Goal: Task Accomplishment & Management: Manage account settings

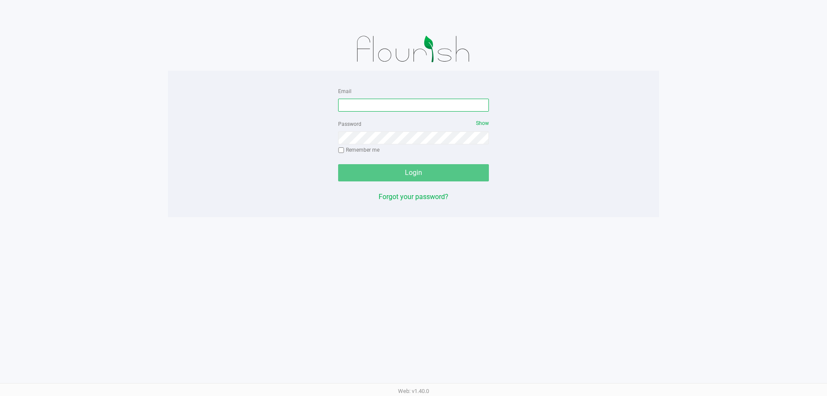
click at [362, 105] on input "Email" at bounding box center [413, 105] width 151 height 13
type input "[EMAIL_ADDRESS][DOMAIN_NAME]"
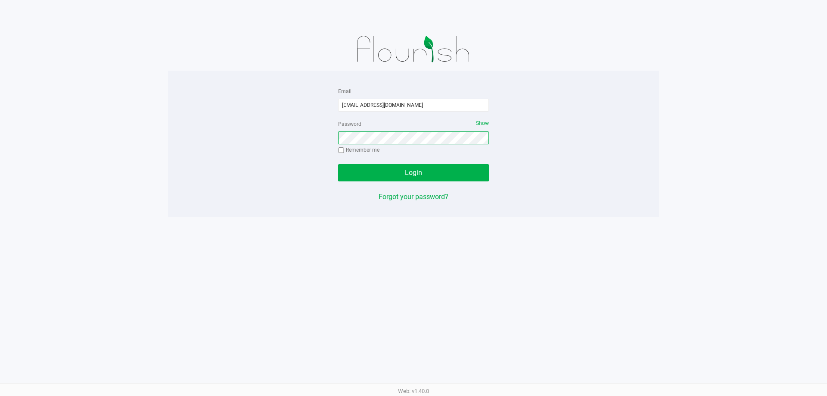
click at [338, 164] on button "Login" at bounding box center [413, 172] width 151 height 17
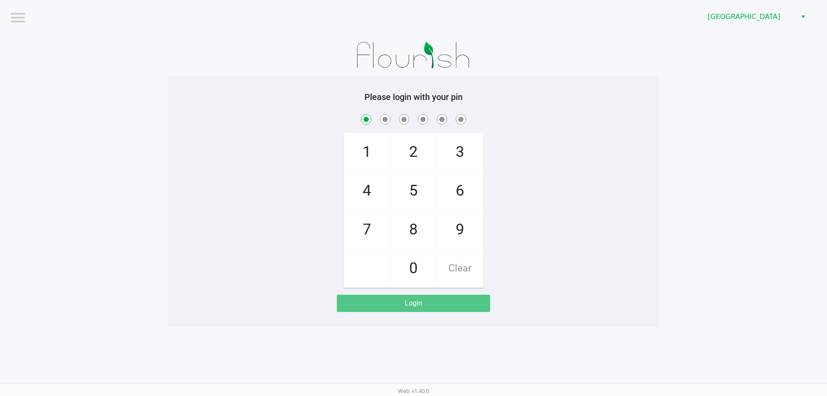
checkbox input "true"
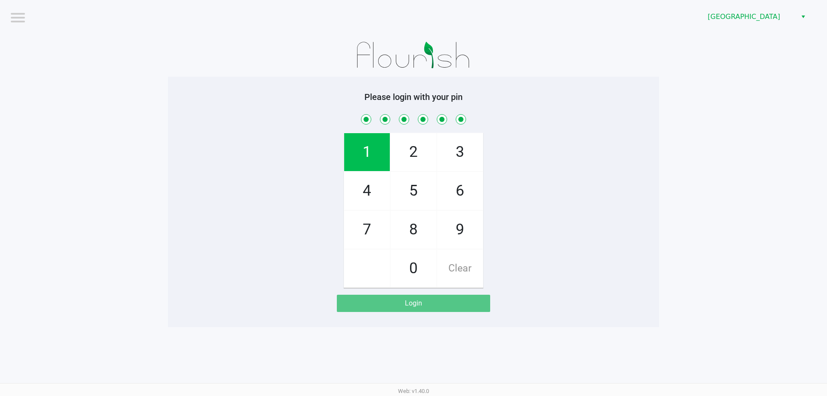
checkbox input "true"
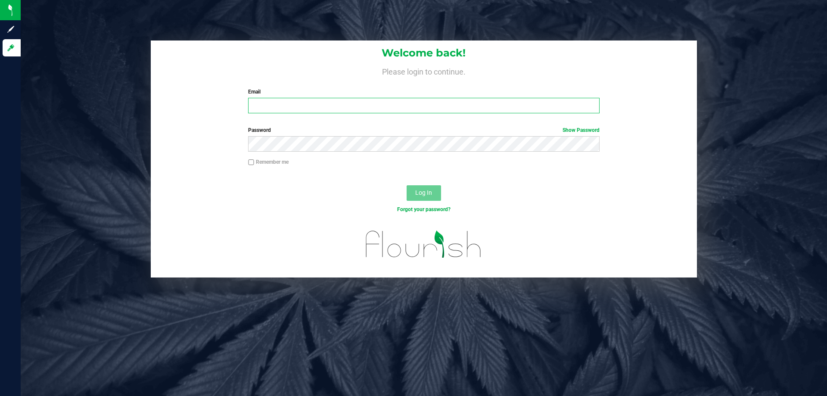
click at [274, 104] on input "Email" at bounding box center [423, 106] width 351 height 16
type input "[EMAIL_ADDRESS][DOMAIN_NAME]"
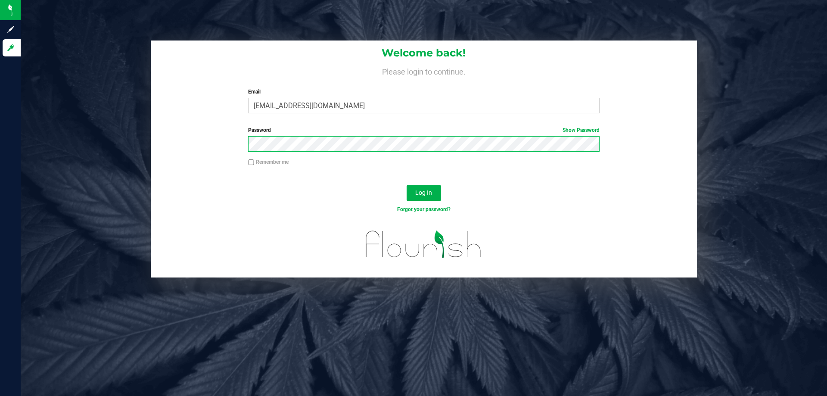
click at [407, 185] on button "Log In" at bounding box center [424, 193] width 34 height 16
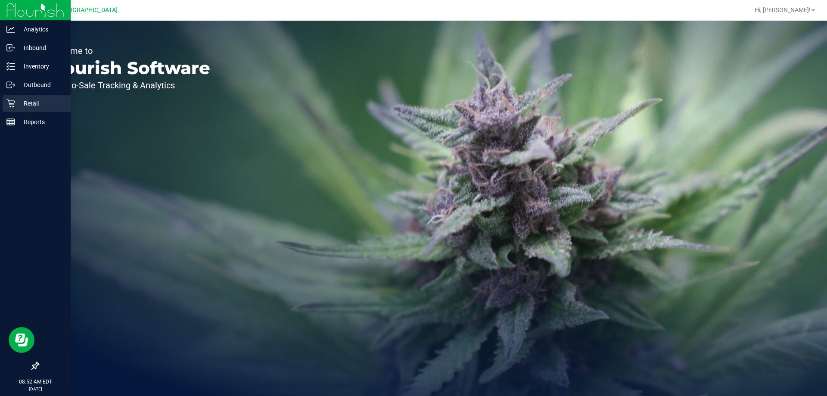
click at [25, 106] on p "Retail" at bounding box center [41, 103] width 52 height 10
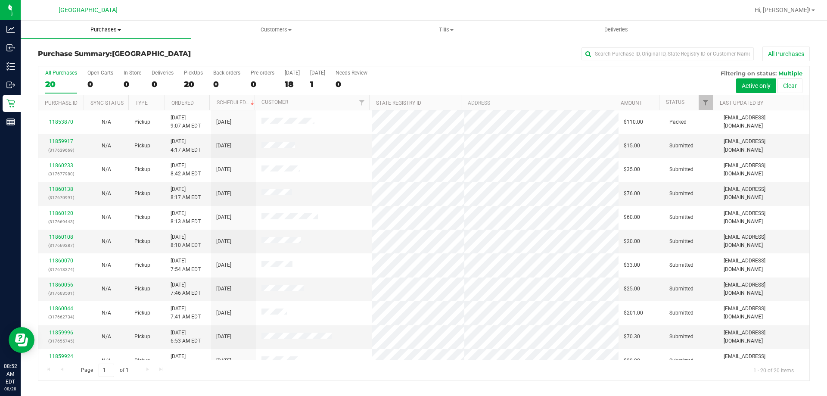
click at [103, 29] on span "Purchases" at bounding box center [106, 30] width 170 height 8
click at [49, 61] on span "Fulfillment" at bounding box center [47, 62] width 53 height 7
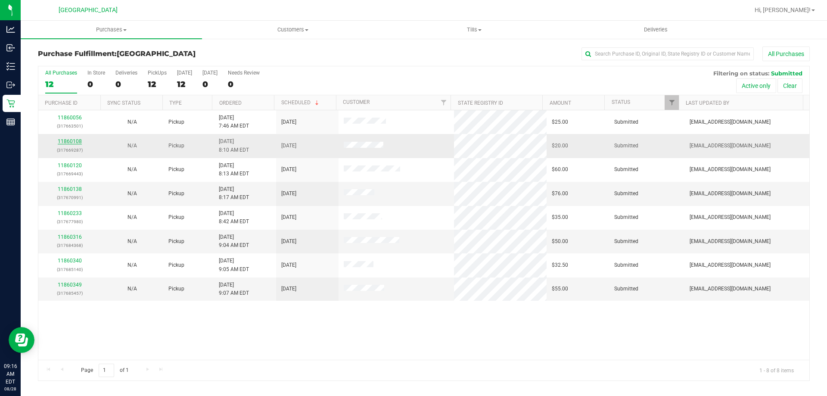
click at [64, 142] on link "11860108" at bounding box center [70, 141] width 24 height 6
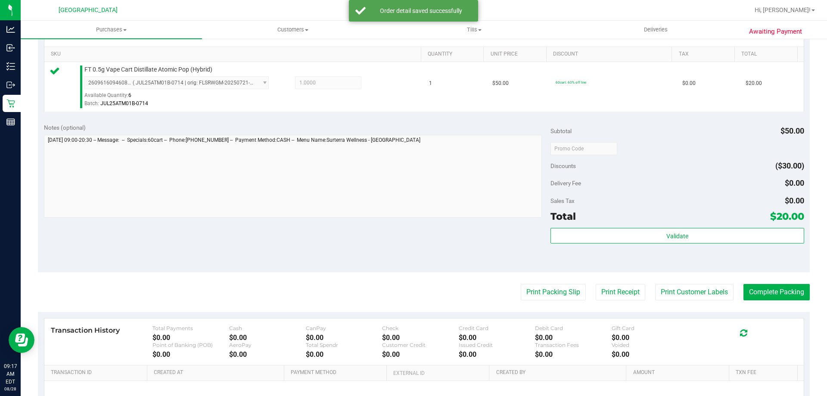
scroll to position [215, 0]
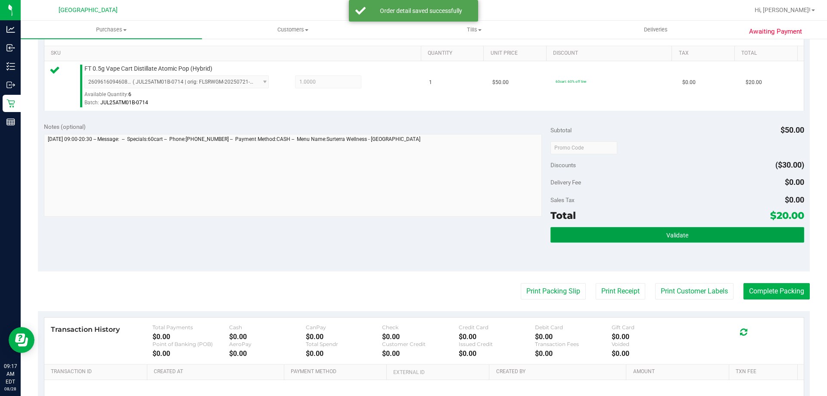
click at [701, 236] on button "Validate" at bounding box center [677, 235] width 253 height 16
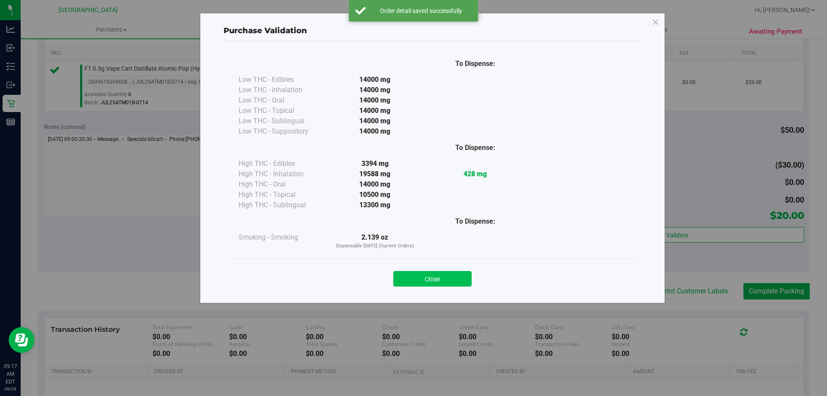
click at [456, 273] on button "Close" at bounding box center [432, 279] width 78 height 16
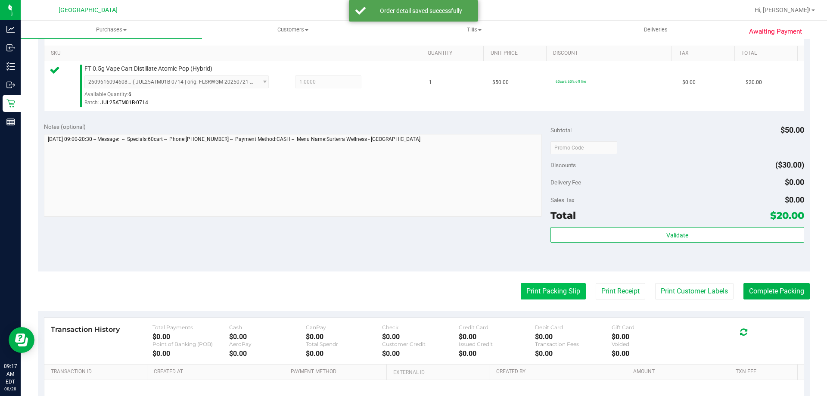
click at [560, 288] on button "Print Packing Slip" at bounding box center [553, 291] width 65 height 16
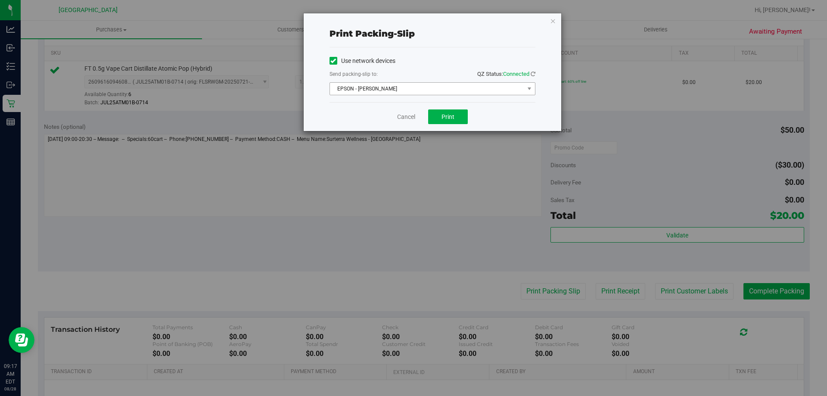
click at [412, 88] on span "EPSON - JYPSI" at bounding box center [427, 89] width 194 height 12
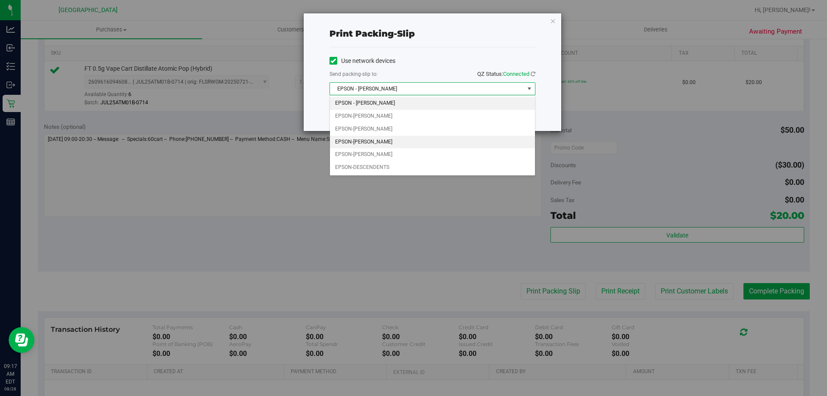
click at [383, 138] on li "EPSON-DENNIS-COMEAU" at bounding box center [432, 142] width 205 height 13
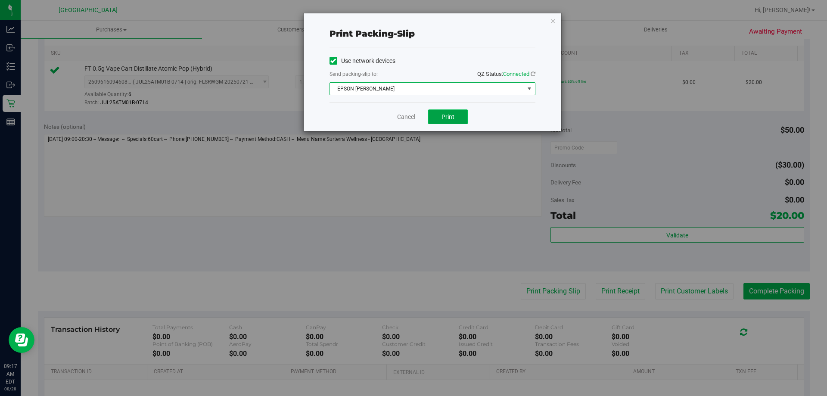
click at [455, 121] on button "Print" at bounding box center [448, 116] width 40 height 15
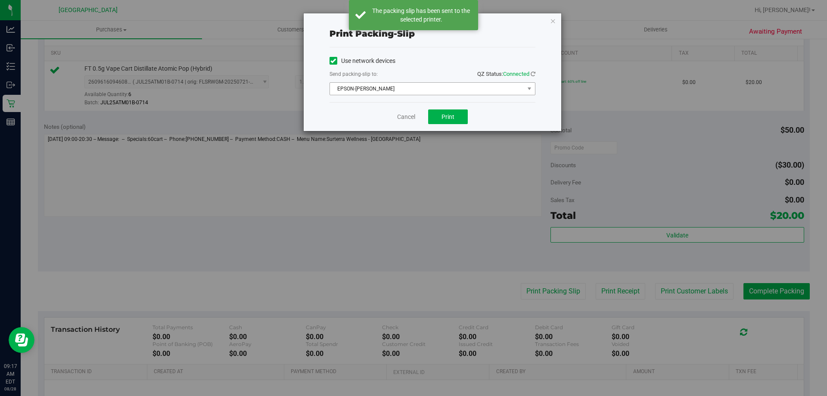
click at [441, 87] on span "EPSON-DENNIS-COMEAU" at bounding box center [427, 89] width 194 height 12
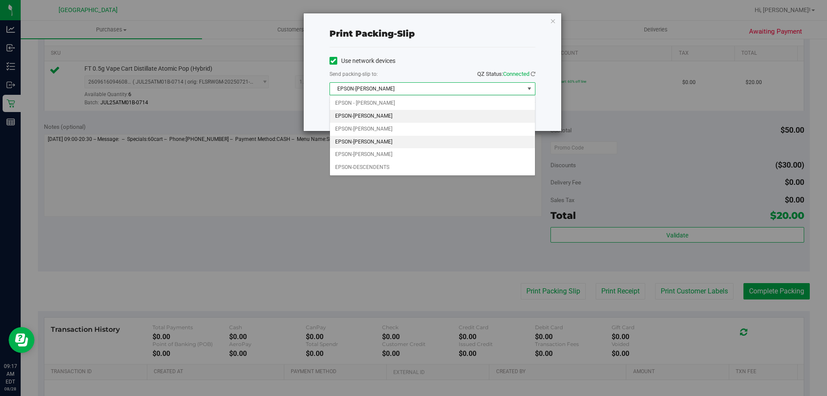
click at [353, 114] on li "EPSON-CELIA" at bounding box center [432, 116] width 205 height 13
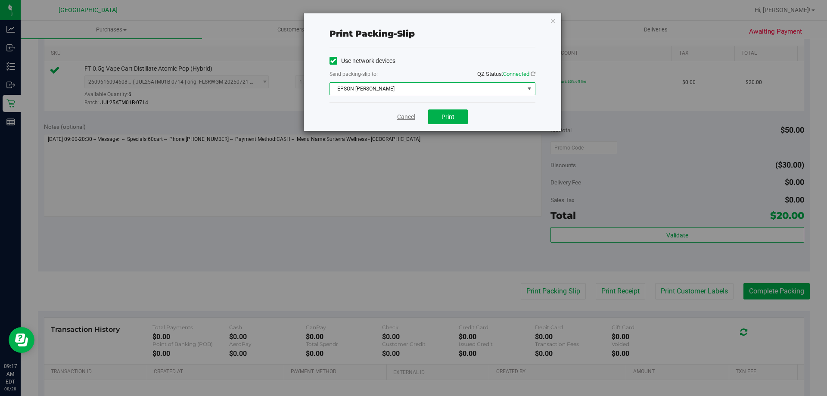
click at [406, 116] on link "Cancel" at bounding box center [406, 116] width 18 height 9
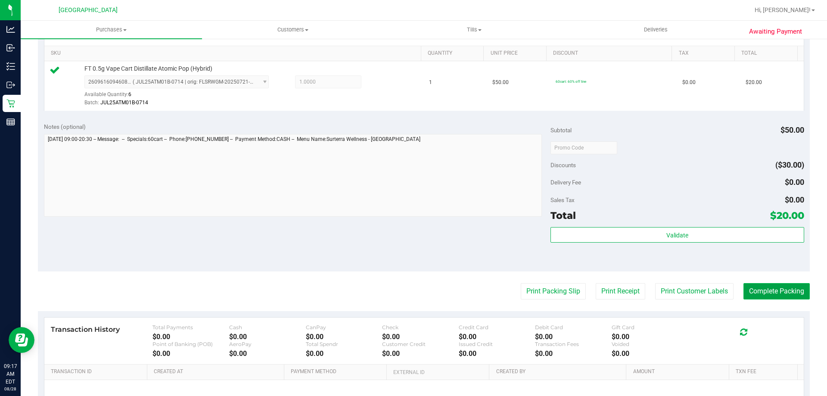
click at [772, 299] on button "Complete Packing" at bounding box center [777, 291] width 66 height 16
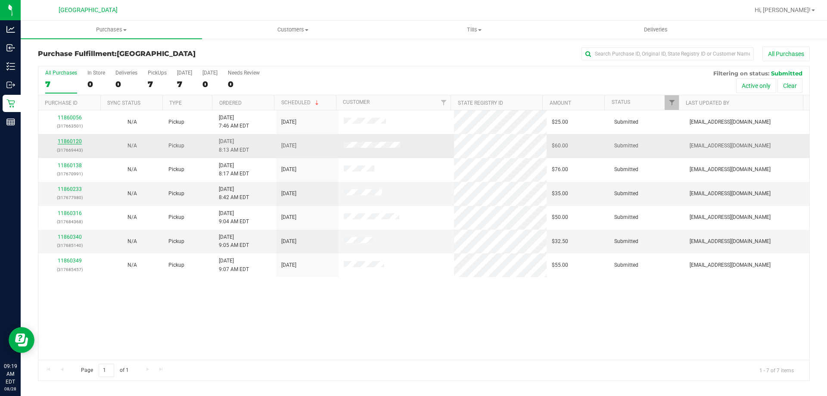
click at [79, 140] on link "11860120" at bounding box center [70, 141] width 24 height 6
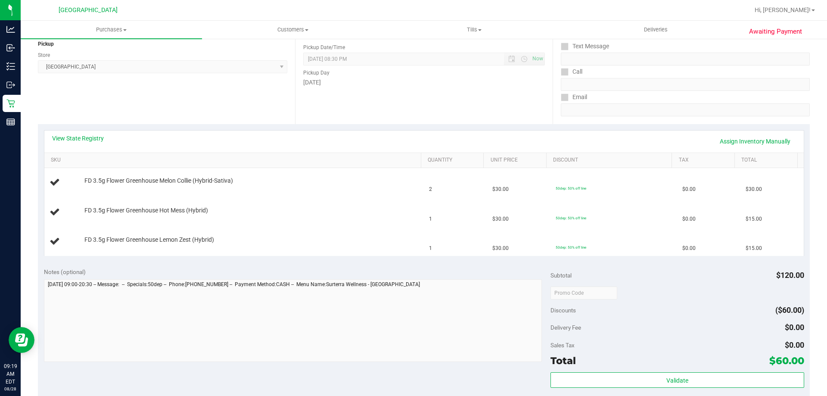
scroll to position [129, 0]
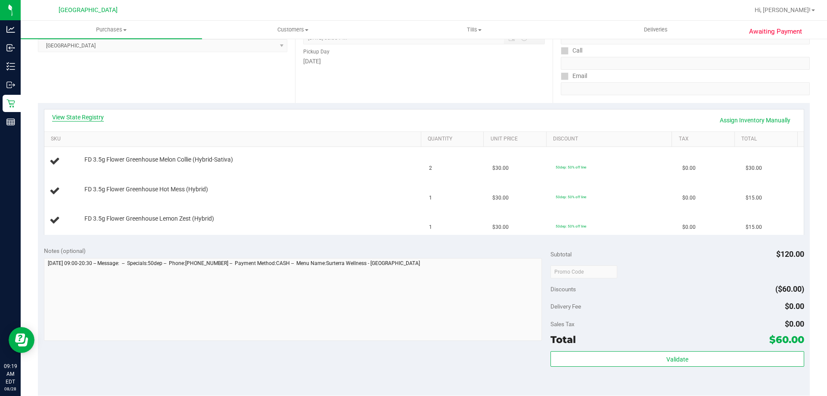
click at [65, 116] on link "View State Registry" at bounding box center [78, 117] width 52 height 9
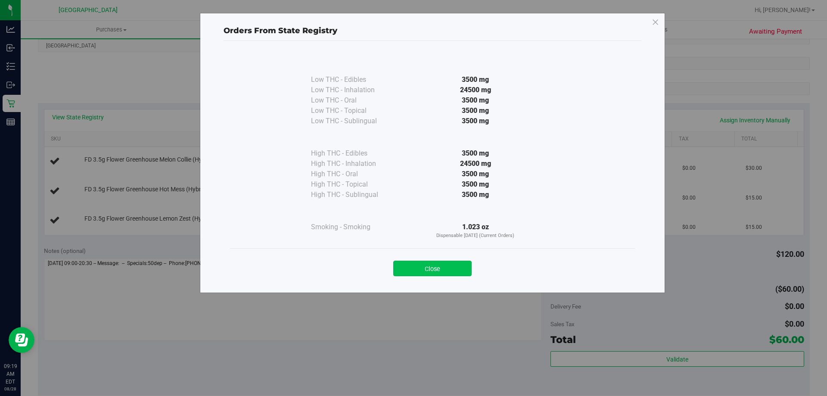
click at [443, 267] on button "Close" at bounding box center [432, 269] width 78 height 16
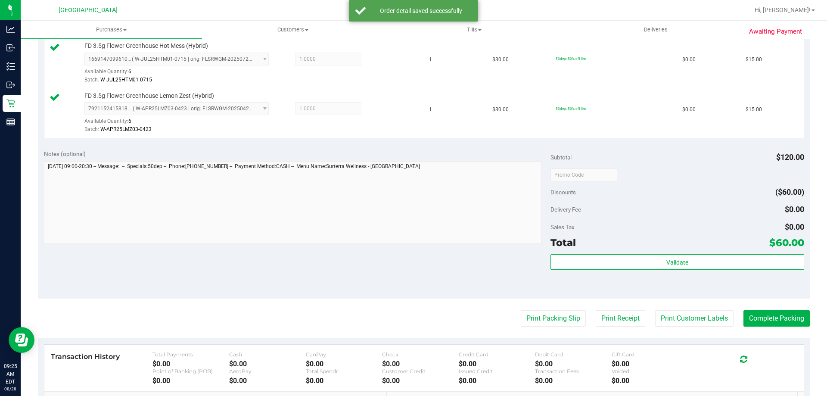
scroll to position [322, 0]
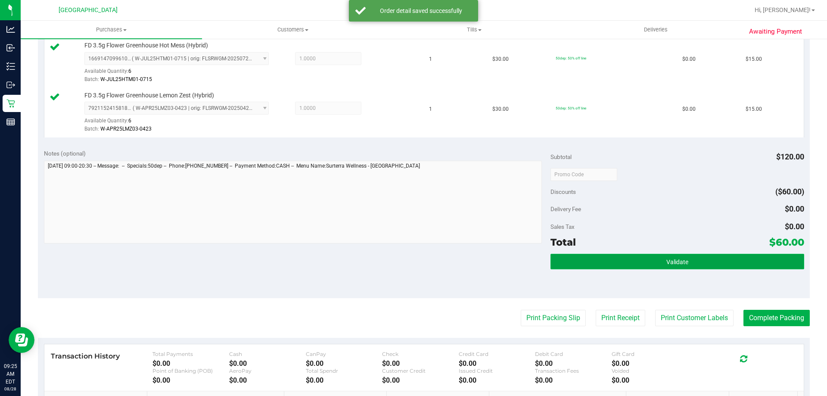
click at [701, 267] on button "Validate" at bounding box center [677, 262] width 253 height 16
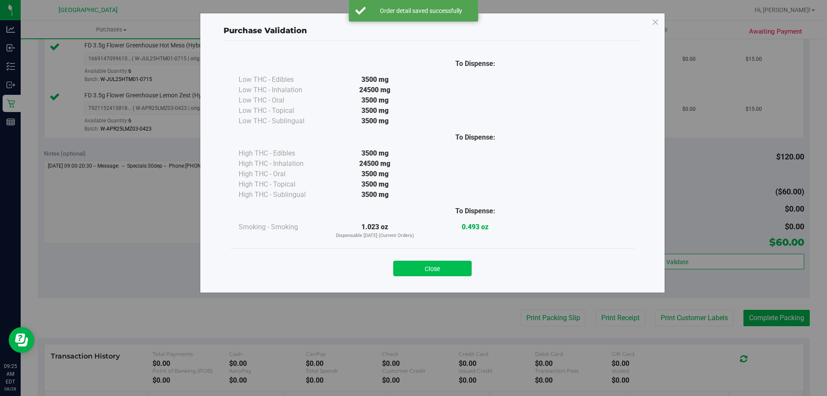
click at [437, 264] on button "Close" at bounding box center [432, 269] width 78 height 16
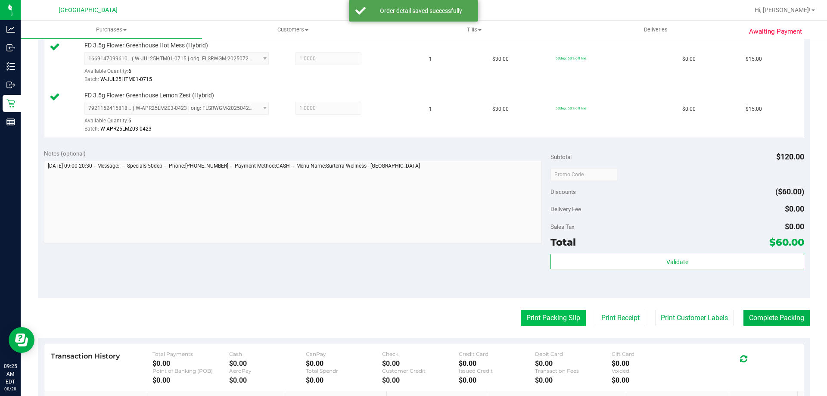
click at [559, 319] on button "Print Packing Slip" at bounding box center [553, 318] width 65 height 16
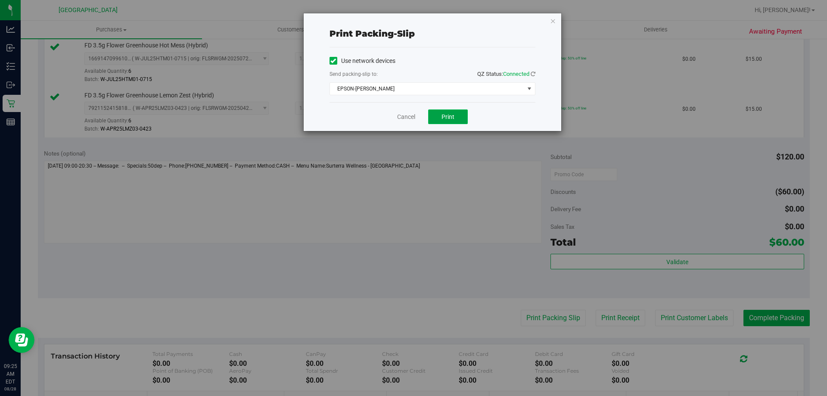
click at [453, 121] on button "Print" at bounding box center [448, 116] width 40 height 15
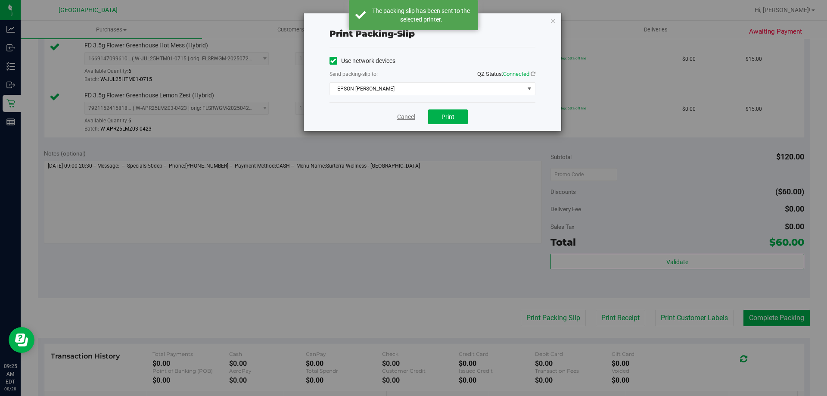
click at [405, 116] on link "Cancel" at bounding box center [406, 116] width 18 height 9
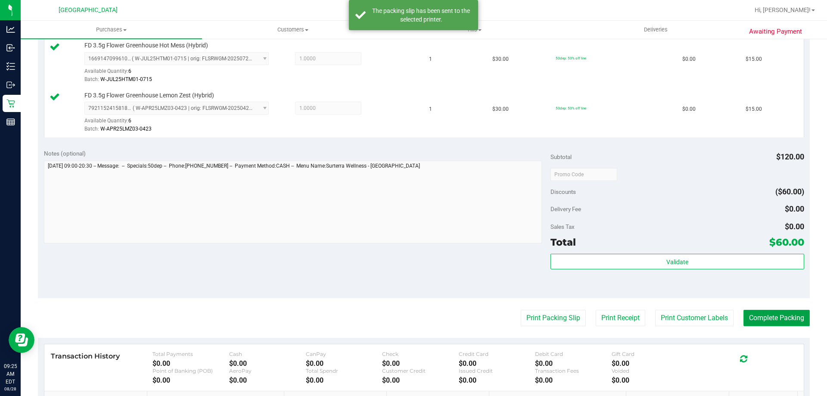
click at [783, 311] on button "Complete Packing" at bounding box center [777, 318] width 66 height 16
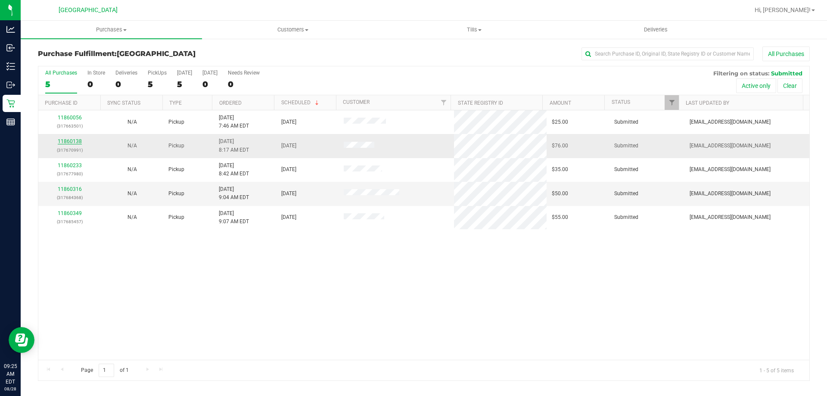
click at [70, 141] on link "11860138" at bounding box center [70, 141] width 24 height 6
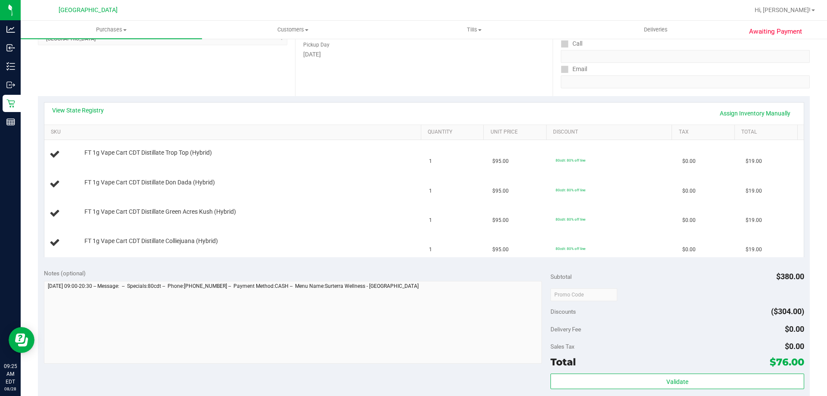
scroll to position [153, 0]
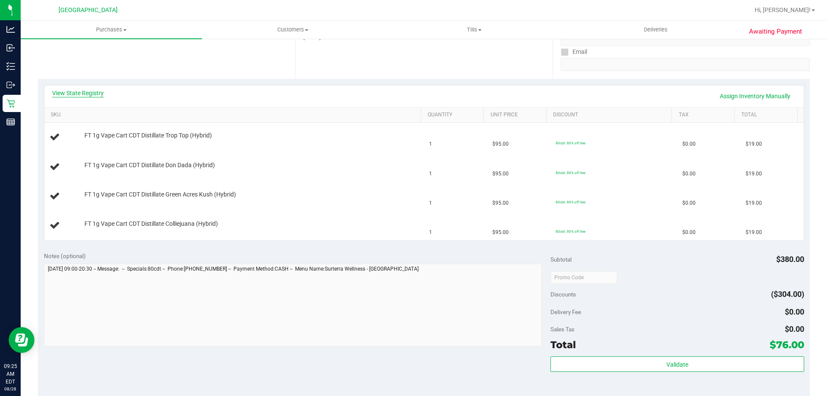
click at [84, 95] on link "View State Registry" at bounding box center [78, 93] width 52 height 9
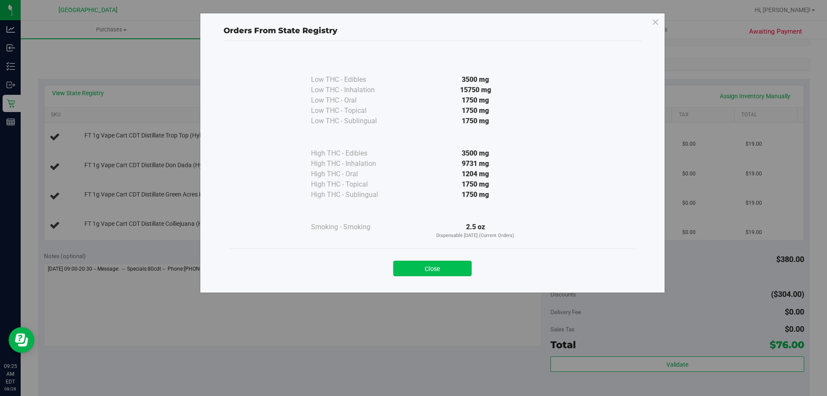
click at [432, 273] on button "Close" at bounding box center [432, 269] width 78 height 16
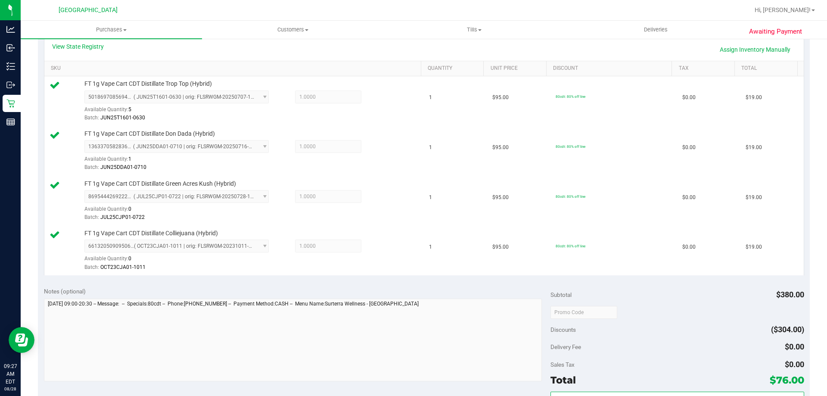
scroll to position [283, 0]
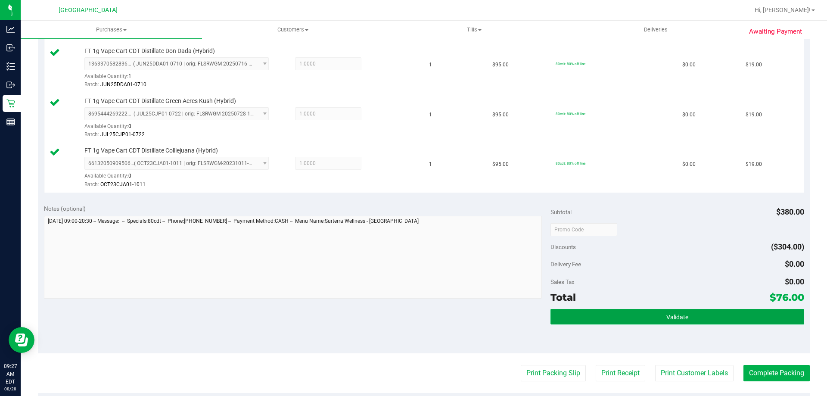
click at [660, 320] on button "Validate" at bounding box center [677, 317] width 253 height 16
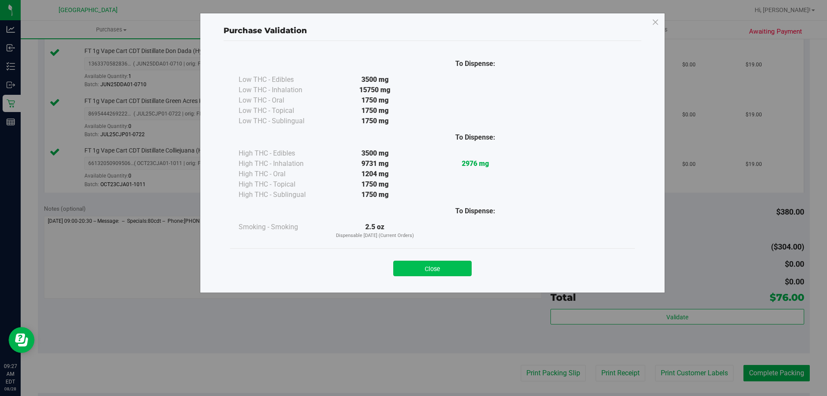
click at [435, 268] on button "Close" at bounding box center [432, 269] width 78 height 16
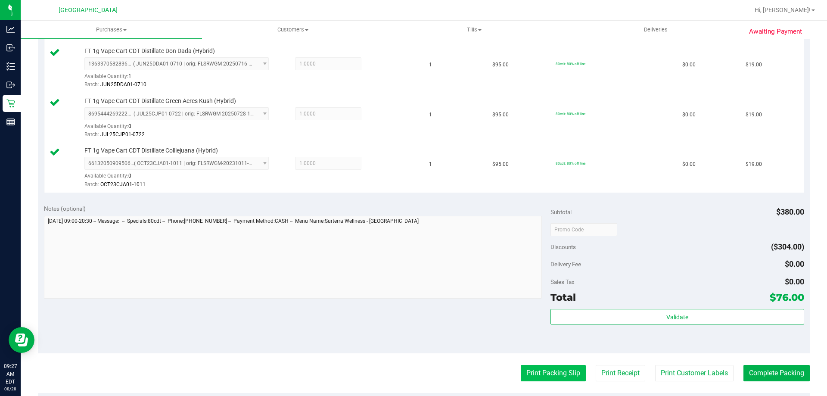
click at [561, 373] on button "Print Packing Slip" at bounding box center [553, 373] width 65 height 16
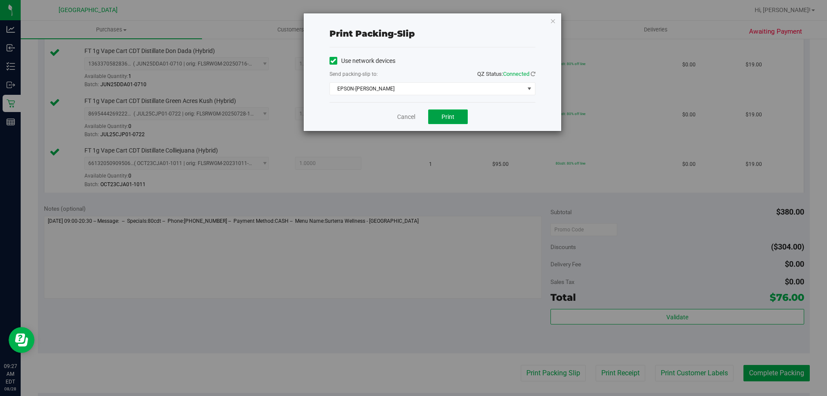
click at [441, 118] on button "Print" at bounding box center [448, 116] width 40 height 15
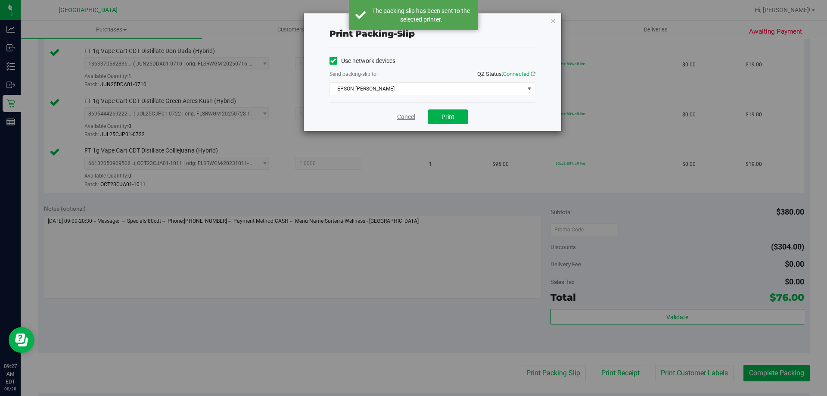
click at [412, 116] on link "Cancel" at bounding box center [406, 116] width 18 height 9
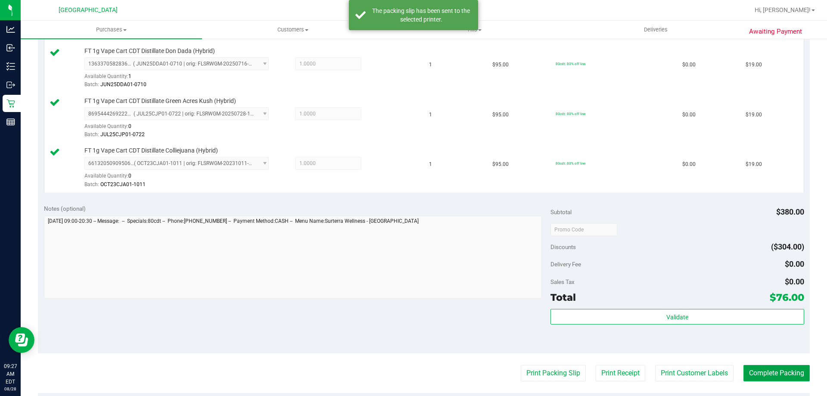
click at [772, 378] on button "Complete Packing" at bounding box center [777, 373] width 66 height 16
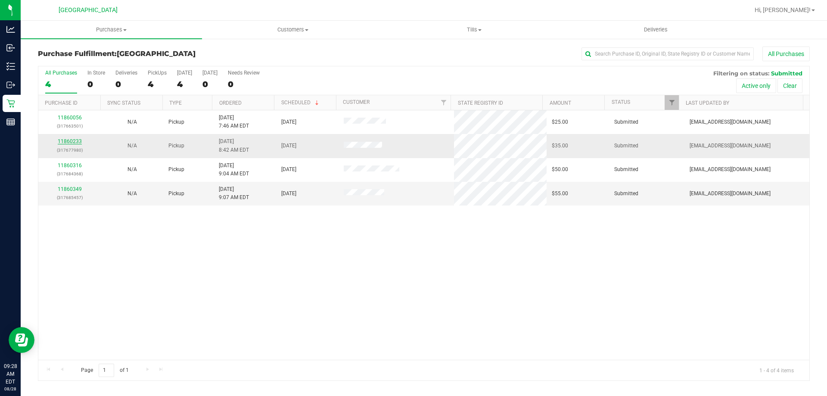
click at [65, 140] on link "11860233" at bounding box center [70, 141] width 24 height 6
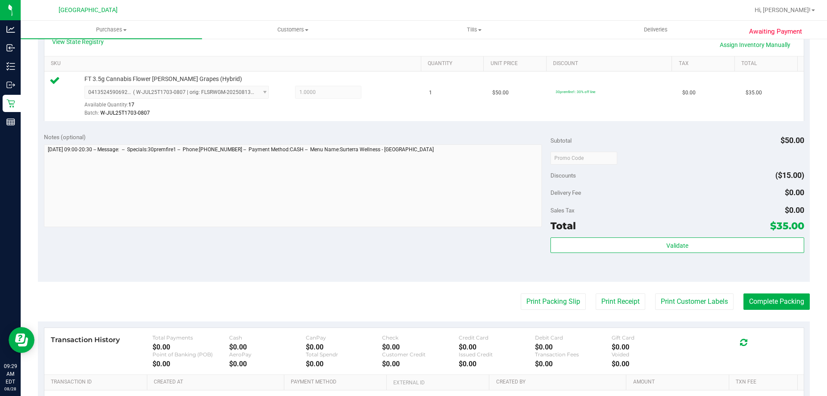
scroll to position [207, 0]
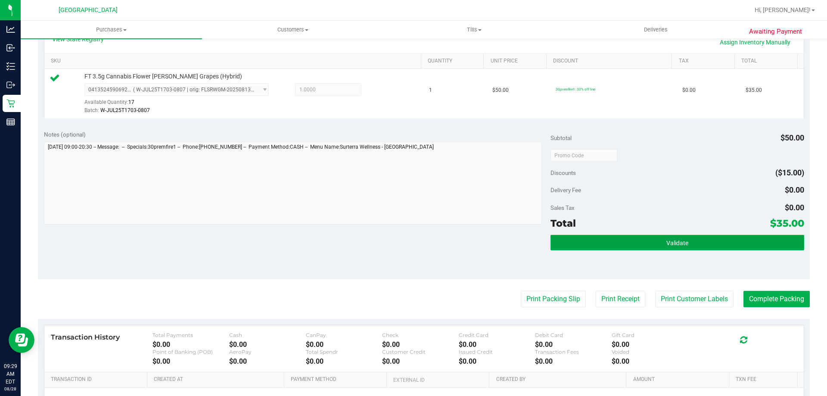
click at [699, 242] on button "Validate" at bounding box center [677, 243] width 253 height 16
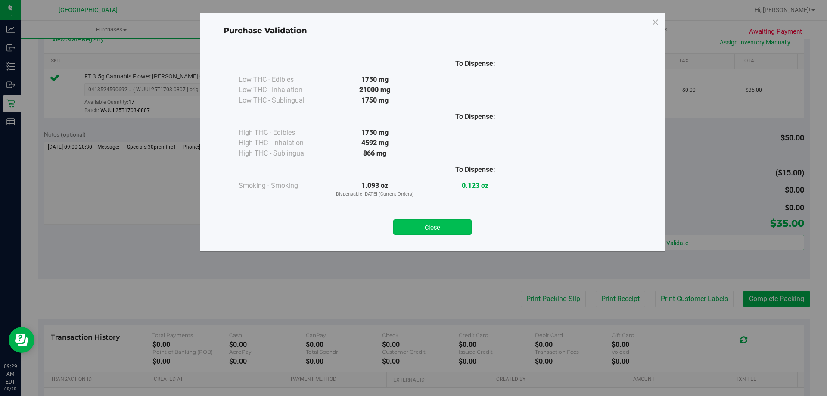
click at [442, 229] on button "Close" at bounding box center [432, 227] width 78 height 16
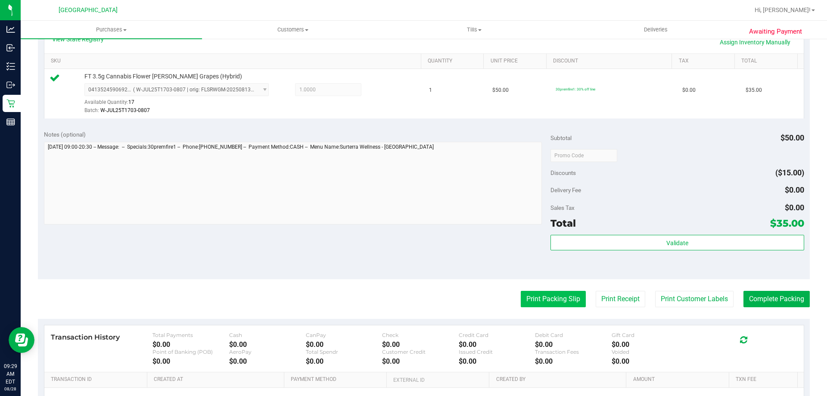
click at [554, 300] on button "Print Packing Slip" at bounding box center [553, 299] width 65 height 16
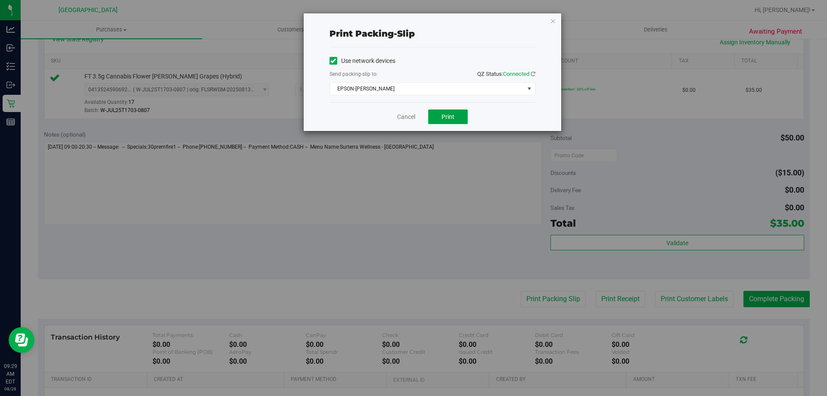
click at [456, 115] on button "Print" at bounding box center [448, 116] width 40 height 15
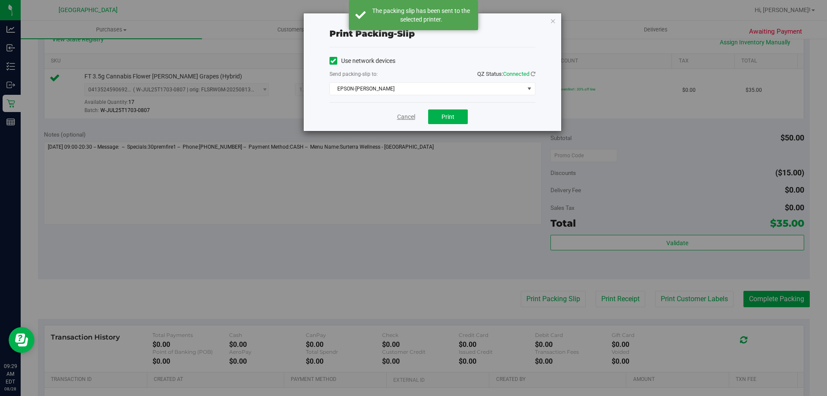
click at [405, 115] on link "Cancel" at bounding box center [406, 116] width 18 height 9
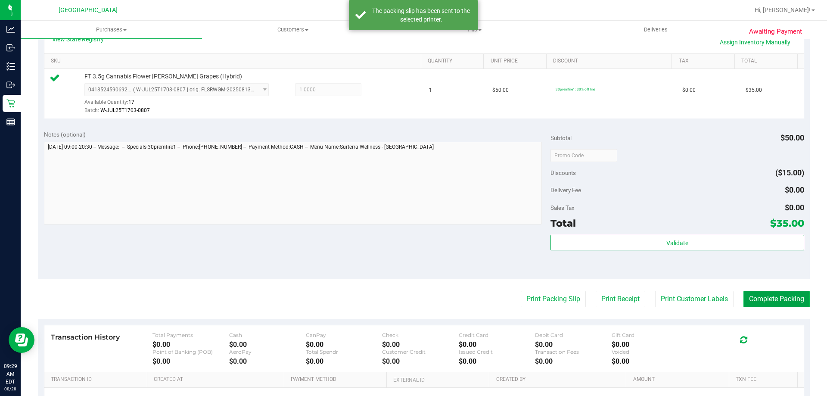
click at [772, 296] on button "Complete Packing" at bounding box center [777, 299] width 66 height 16
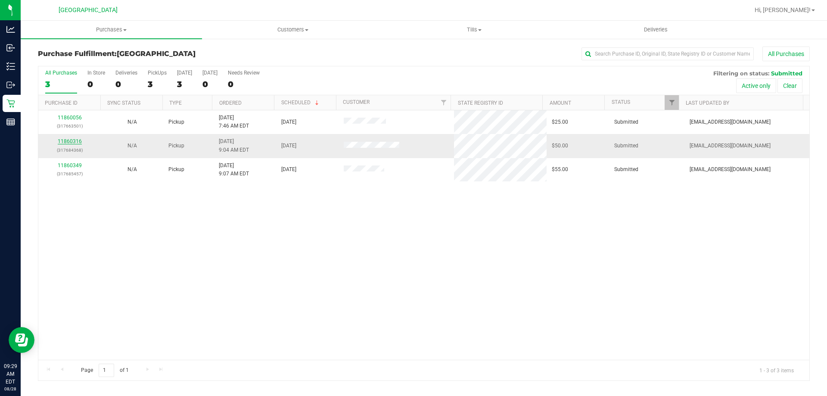
click at [62, 142] on link "11860316" at bounding box center [70, 141] width 24 height 6
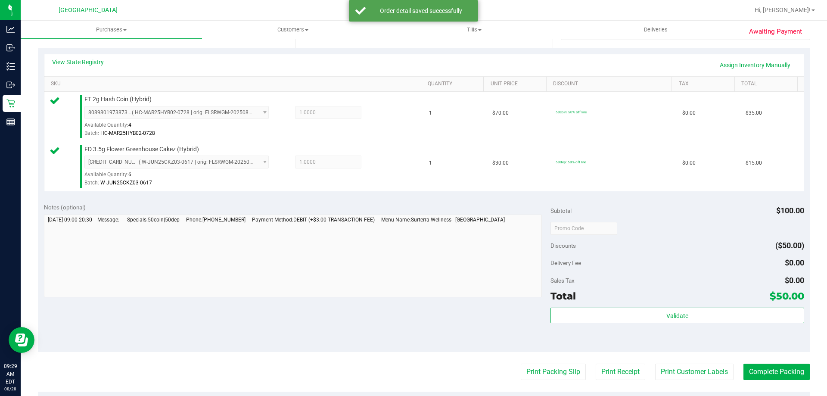
scroll to position [208, 0]
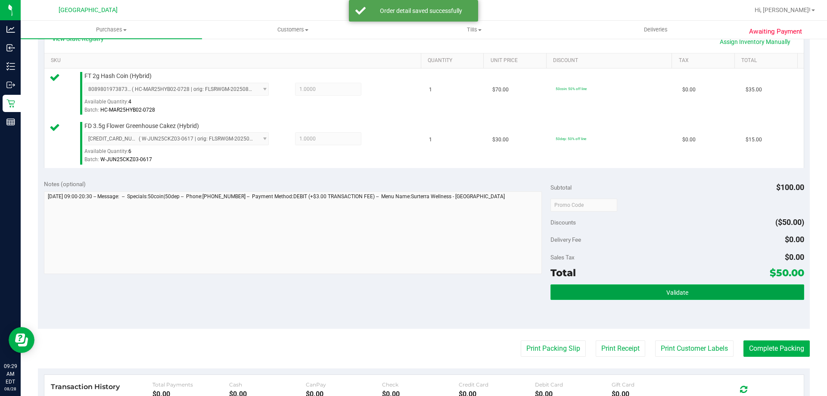
click at [701, 286] on button "Validate" at bounding box center [677, 292] width 253 height 16
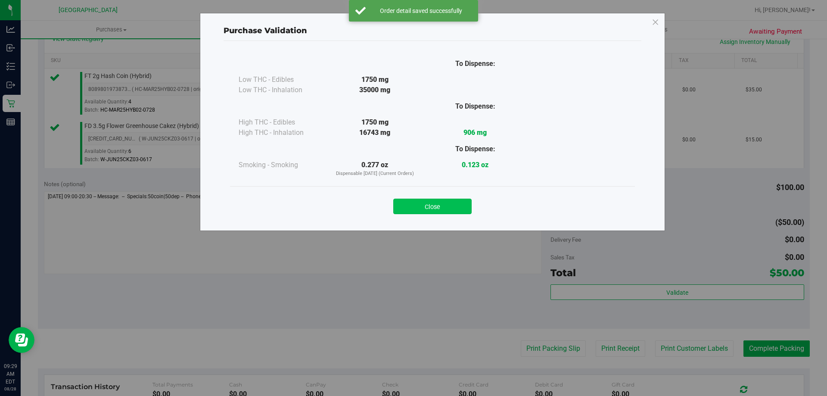
click at [438, 203] on button "Close" at bounding box center [432, 207] width 78 height 16
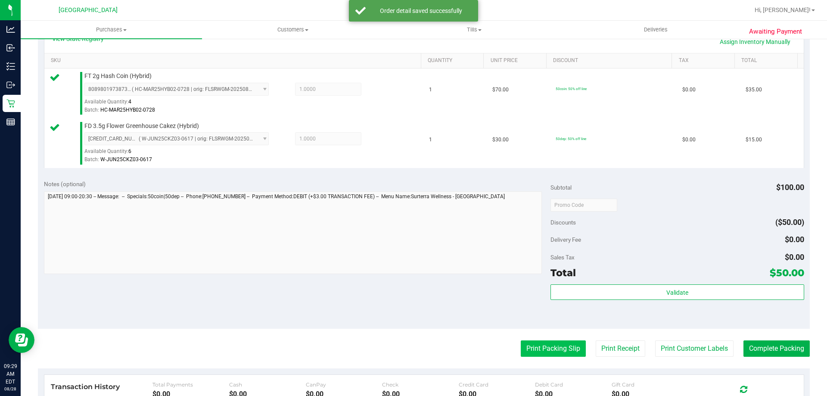
click at [549, 353] on button "Print Packing Slip" at bounding box center [553, 348] width 65 height 16
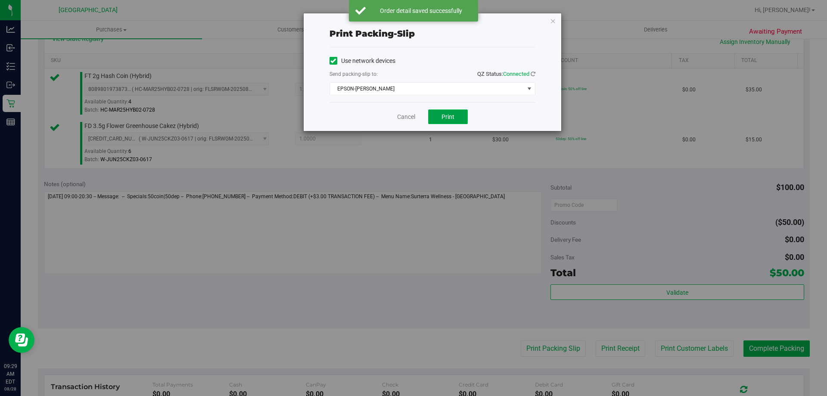
click at [431, 120] on button "Print" at bounding box center [448, 116] width 40 height 15
click at [408, 117] on link "Cancel" at bounding box center [406, 116] width 18 height 9
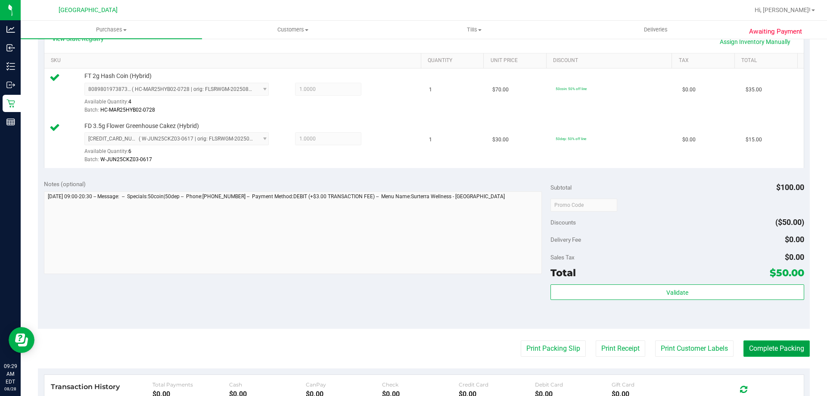
click at [795, 352] on button "Complete Packing" at bounding box center [777, 348] width 66 height 16
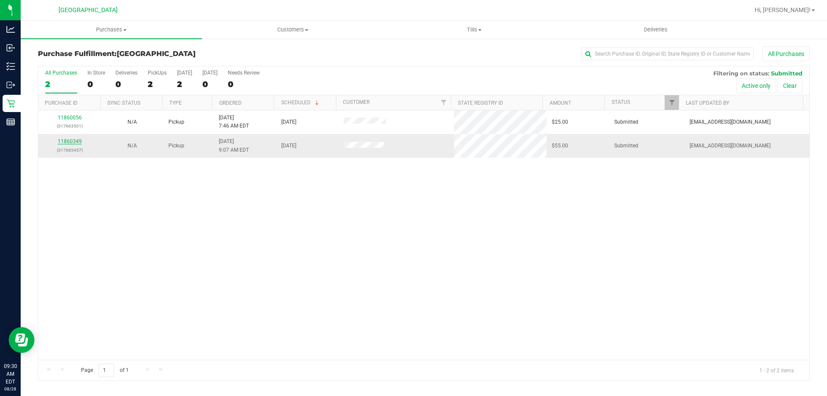
click at [66, 143] on link "11860349" at bounding box center [70, 141] width 24 height 6
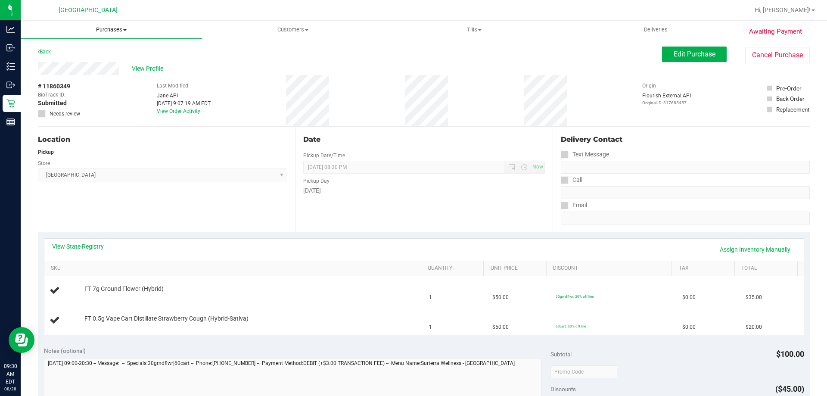
click at [111, 29] on span "Purchases" at bounding box center [111, 30] width 181 height 8
click at [44, 62] on span "Fulfillment" at bounding box center [47, 62] width 53 height 7
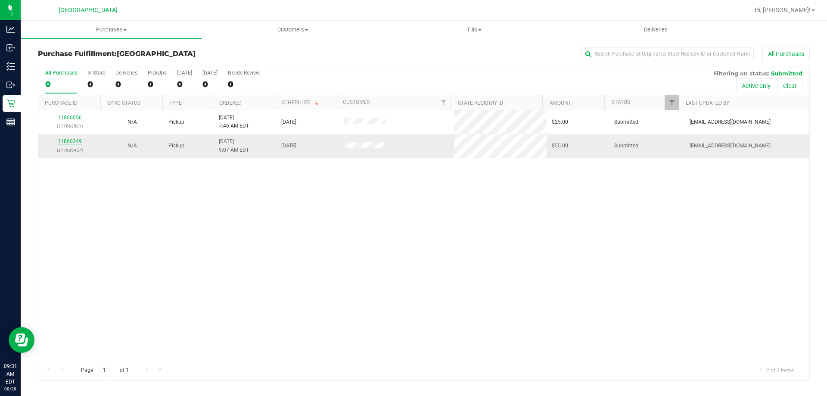
click at [71, 142] on link "11860349" at bounding box center [70, 141] width 24 height 6
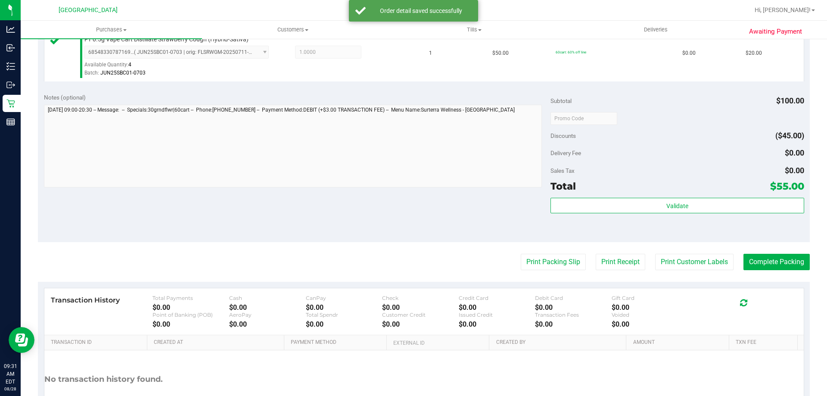
scroll to position [358, 0]
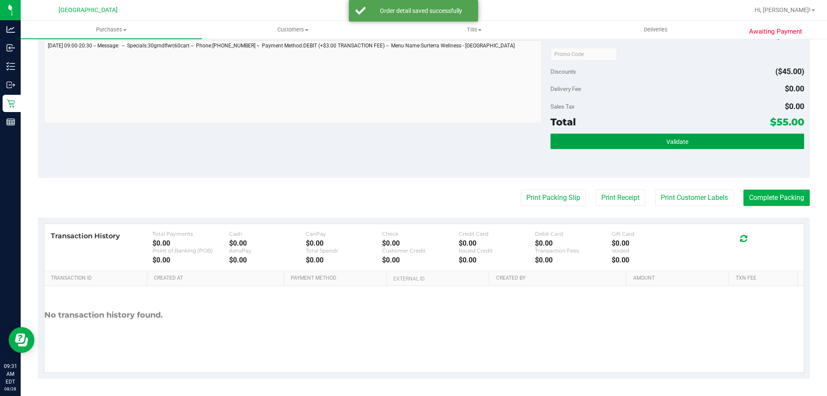
click at [666, 140] on span "Validate" at bounding box center [677, 141] width 22 height 7
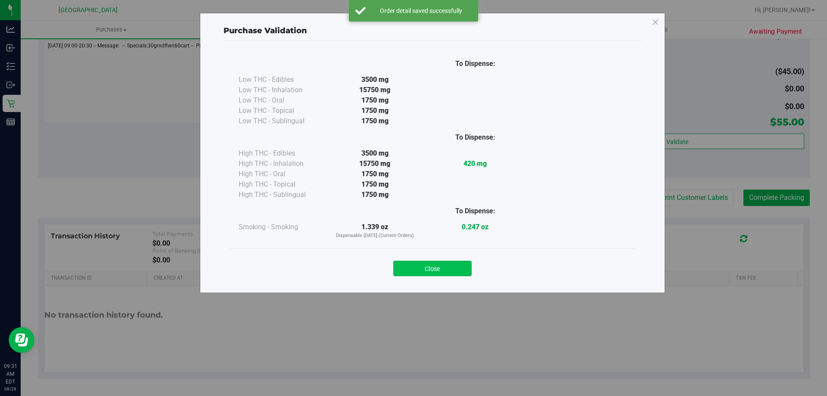
click at [437, 264] on button "Close" at bounding box center [432, 269] width 78 height 16
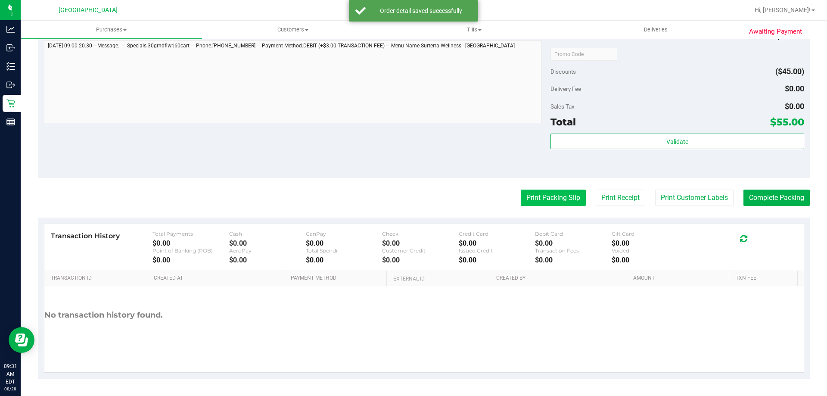
click at [545, 192] on button "Print Packing Slip" at bounding box center [553, 198] width 65 height 16
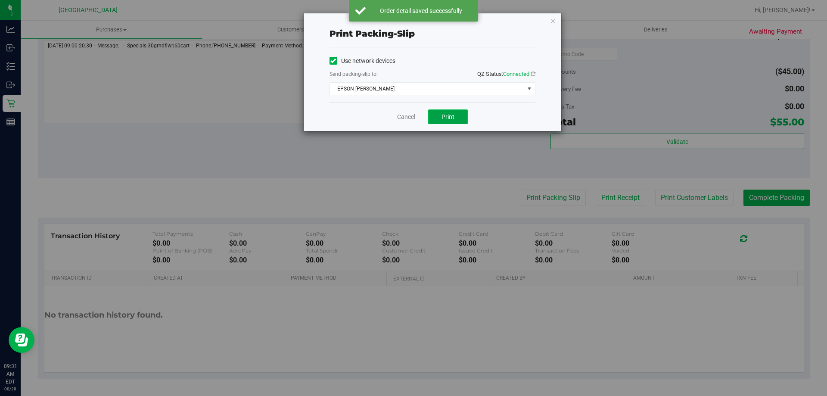
click at [446, 115] on span "Print" at bounding box center [448, 116] width 13 height 7
click at [397, 119] on link "Cancel" at bounding box center [406, 116] width 18 height 9
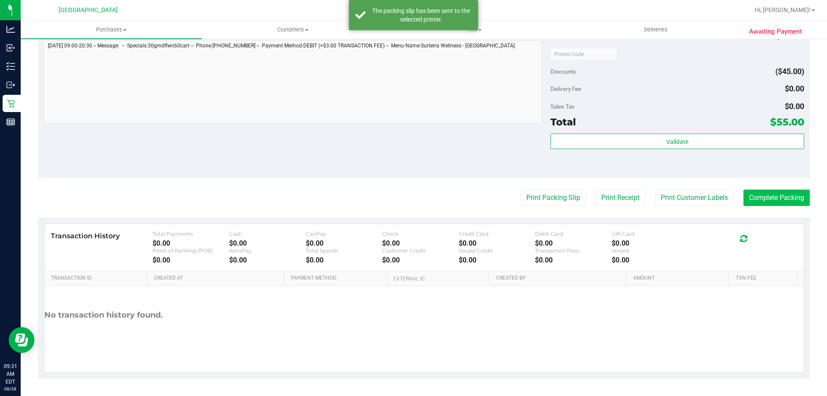
click at [775, 205] on button "Complete Packing" at bounding box center [777, 198] width 66 height 16
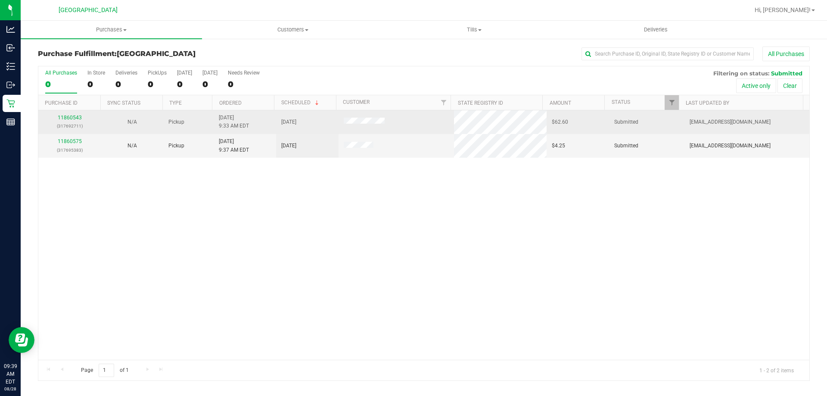
click at [79, 114] on div "11860543 (317692711)" at bounding box center [70, 122] width 52 height 16
click at [73, 117] on link "11860543" at bounding box center [70, 118] width 24 height 6
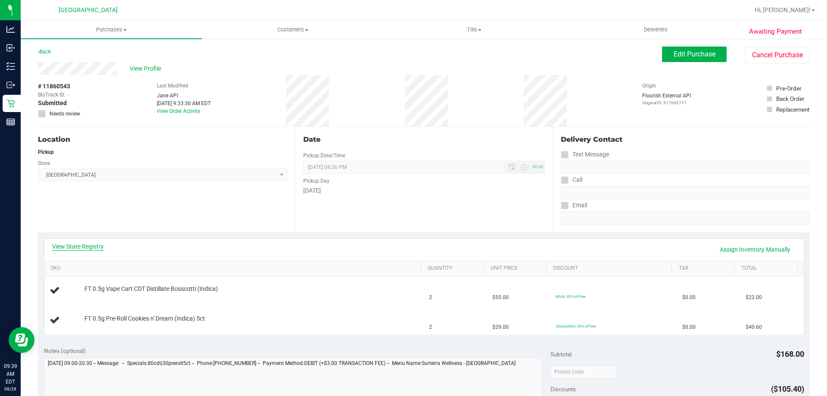
click at [77, 247] on link "View State Registry" at bounding box center [78, 246] width 52 height 9
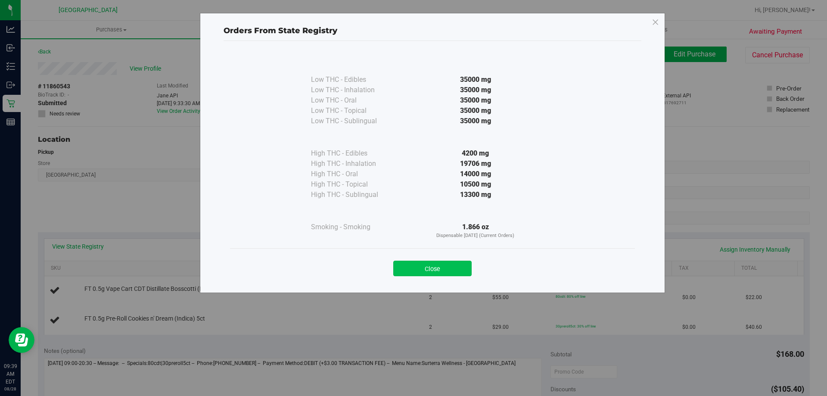
click at [441, 264] on button "Close" at bounding box center [432, 269] width 78 height 16
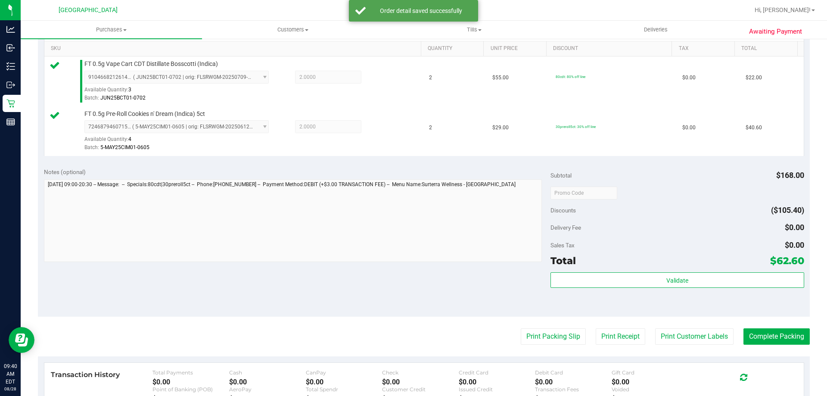
scroll to position [227, 0]
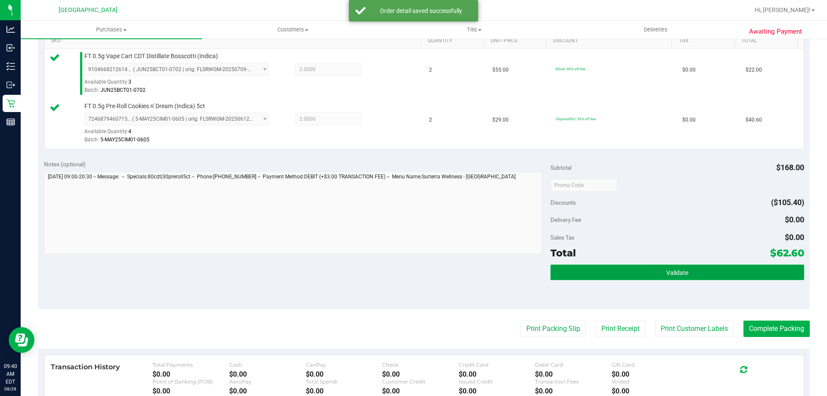
click at [685, 269] on button "Validate" at bounding box center [677, 272] width 253 height 16
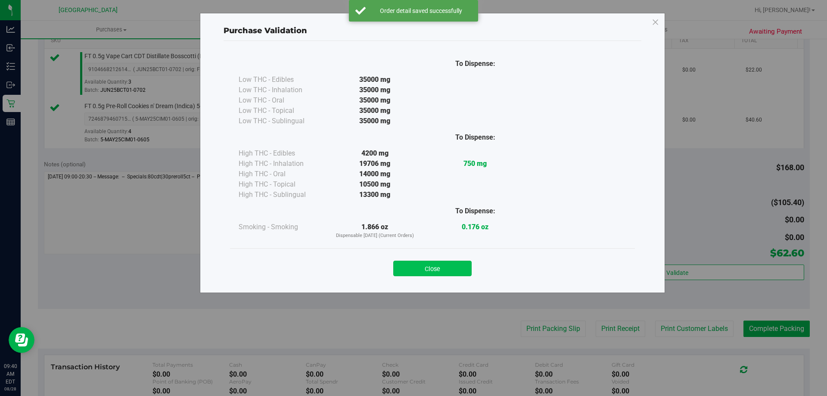
click at [438, 269] on button "Close" at bounding box center [432, 269] width 78 height 16
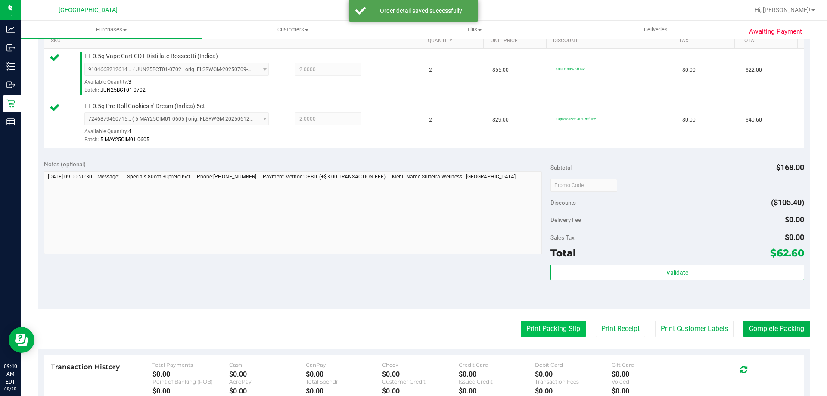
click at [558, 327] on button "Print Packing Slip" at bounding box center [553, 328] width 65 height 16
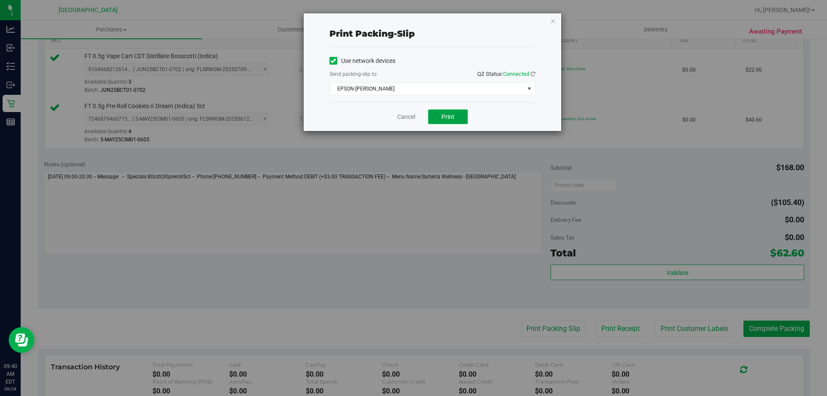
click at [455, 117] on button "Print" at bounding box center [448, 116] width 40 height 15
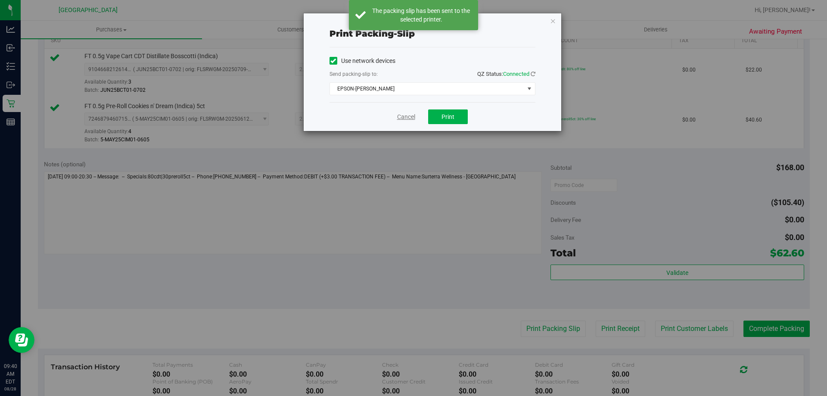
click at [404, 116] on link "Cancel" at bounding box center [406, 116] width 18 height 9
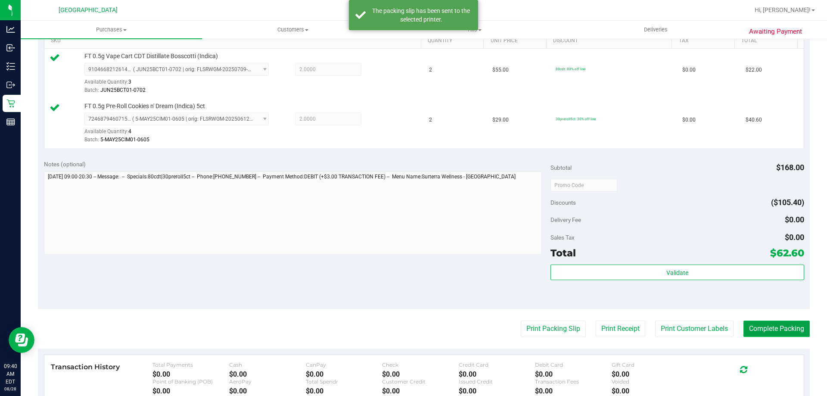
click at [778, 329] on button "Complete Packing" at bounding box center [777, 328] width 66 height 16
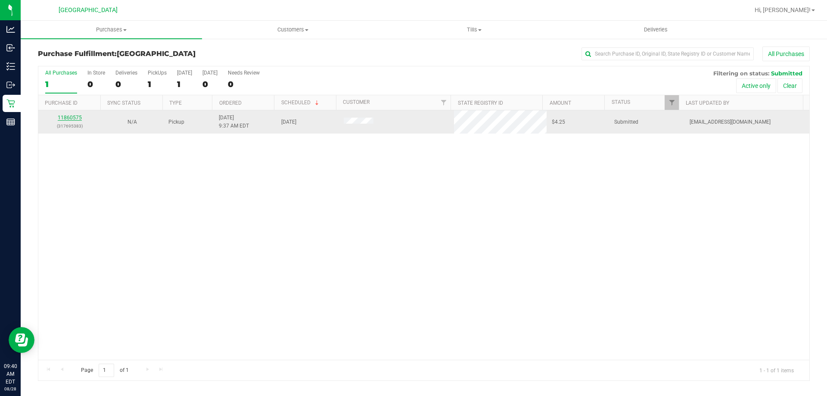
click at [67, 119] on link "11860575" at bounding box center [70, 118] width 24 height 6
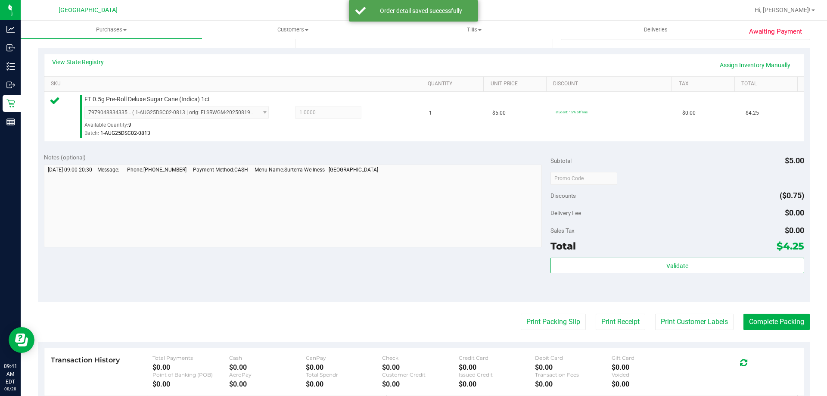
scroll to position [190, 0]
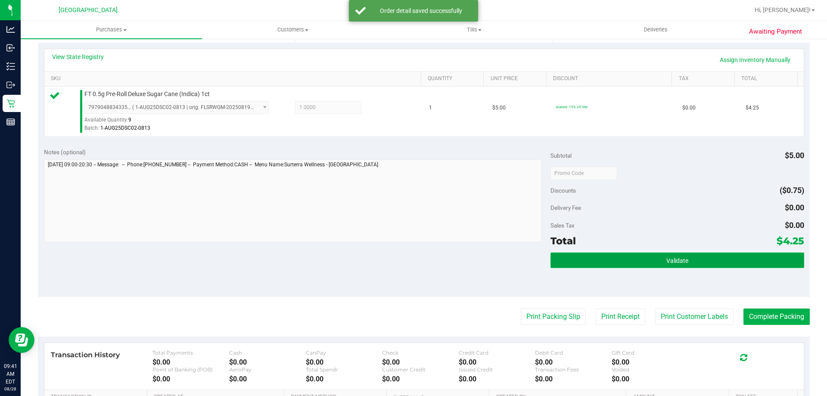
click at [676, 260] on span "Validate" at bounding box center [677, 260] width 22 height 7
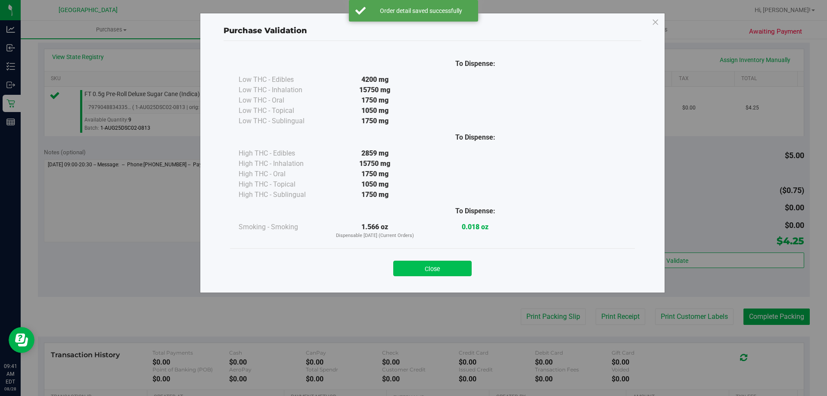
click at [432, 273] on button "Close" at bounding box center [432, 269] width 78 height 16
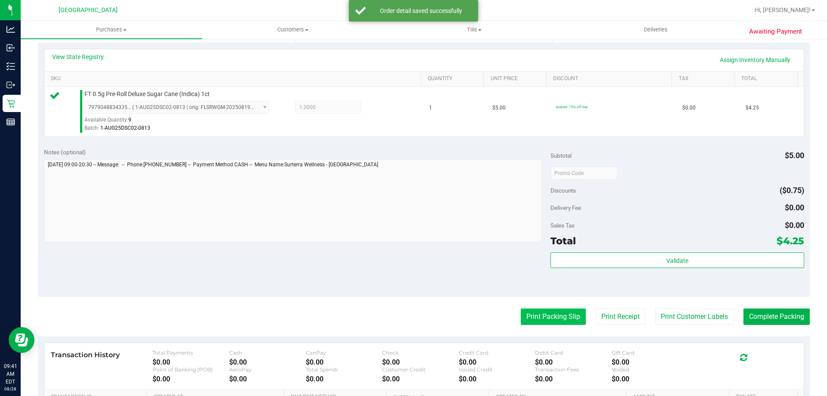
click at [538, 318] on button "Print Packing Slip" at bounding box center [553, 316] width 65 height 16
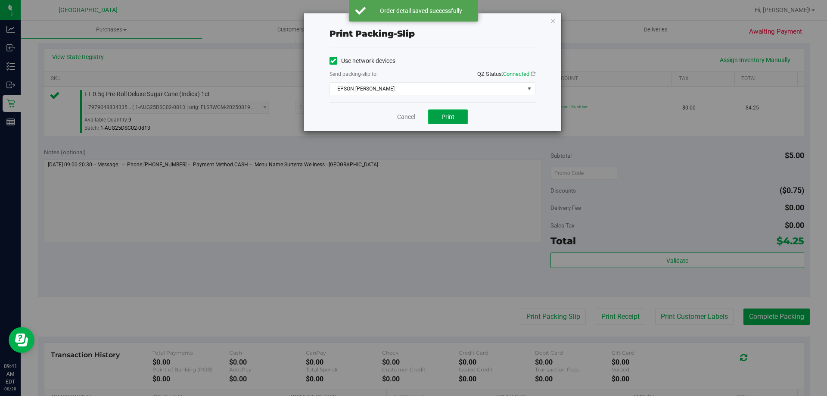
click at [451, 115] on span "Print" at bounding box center [448, 116] width 13 height 7
click at [406, 116] on link "Cancel" at bounding box center [406, 116] width 18 height 9
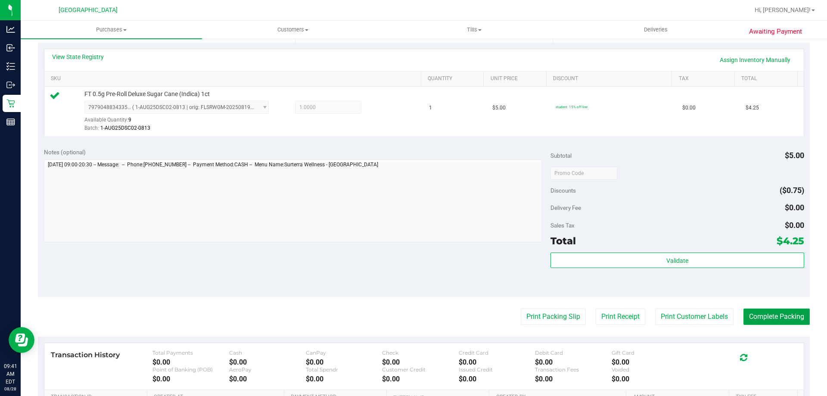
click at [779, 318] on button "Complete Packing" at bounding box center [777, 316] width 66 height 16
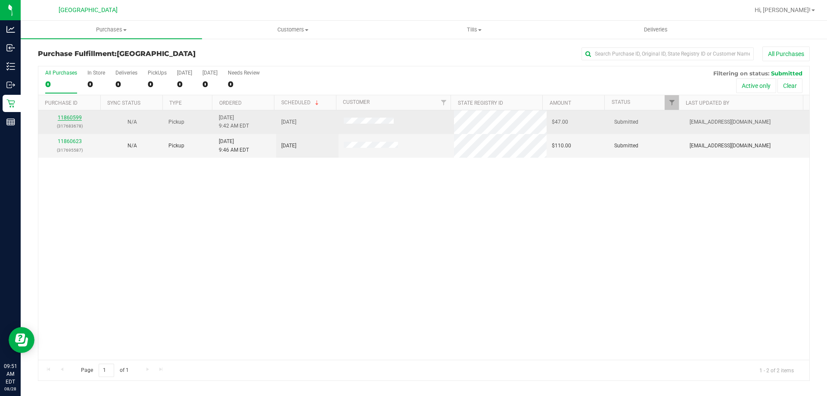
click at [61, 118] on link "11860599" at bounding box center [70, 118] width 24 height 6
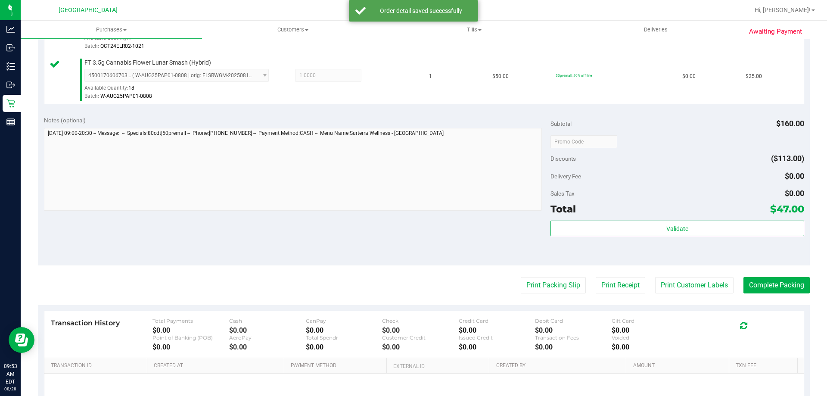
scroll to position [324, 0]
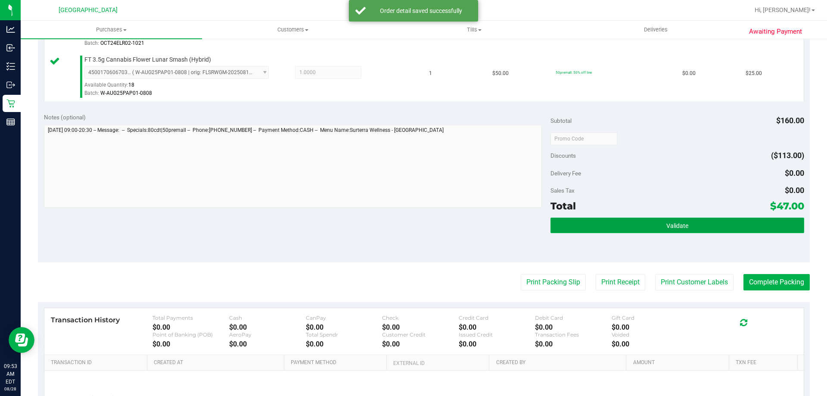
click at [709, 227] on button "Validate" at bounding box center [677, 226] width 253 height 16
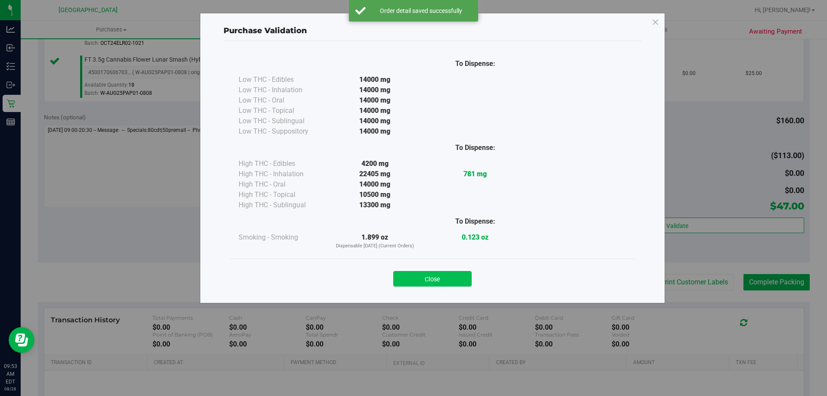
click at [434, 272] on button "Close" at bounding box center [432, 279] width 78 height 16
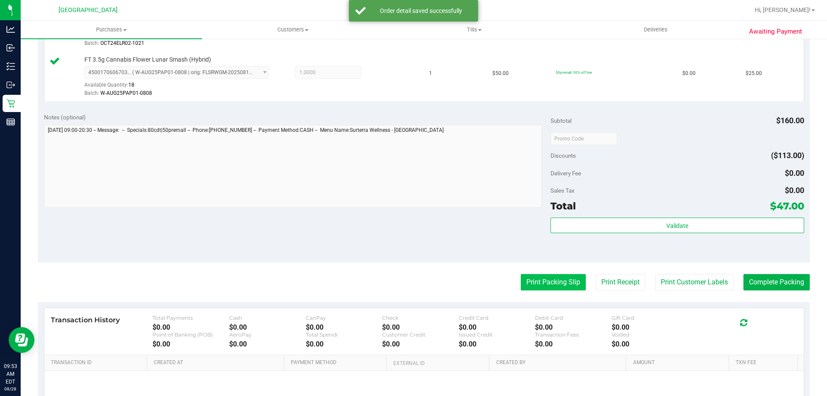
click at [559, 281] on button "Print Packing Slip" at bounding box center [553, 282] width 65 height 16
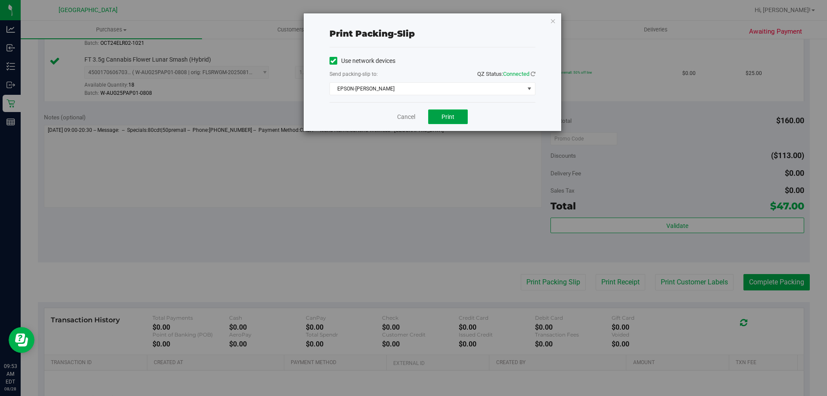
click at [452, 118] on span "Print" at bounding box center [448, 116] width 13 height 7
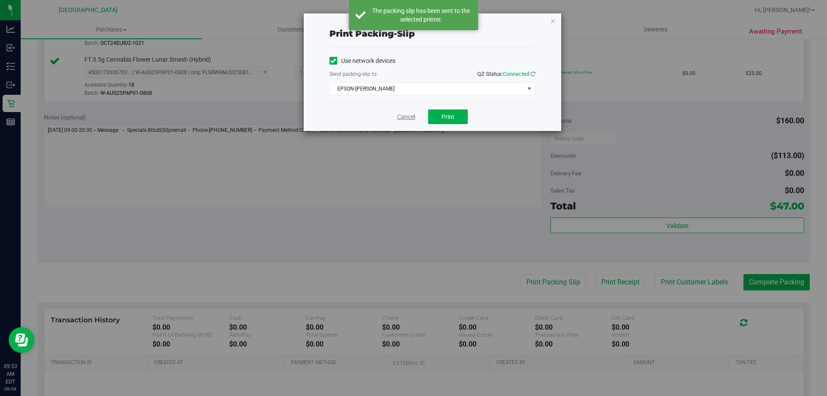
click at [399, 117] on link "Cancel" at bounding box center [406, 116] width 18 height 9
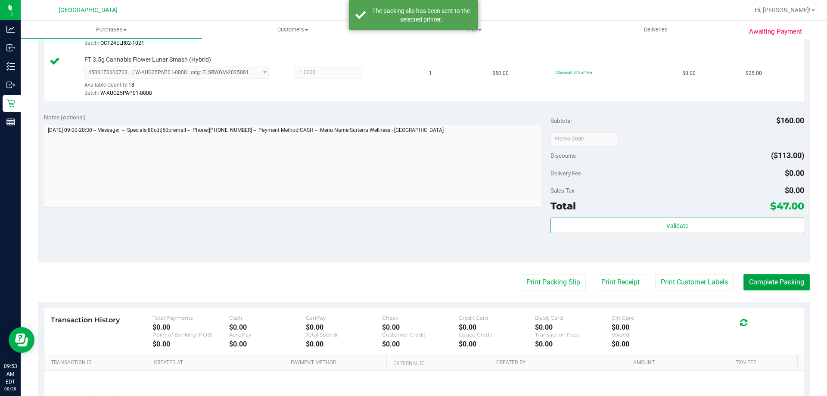
click at [763, 275] on button "Complete Packing" at bounding box center [777, 282] width 66 height 16
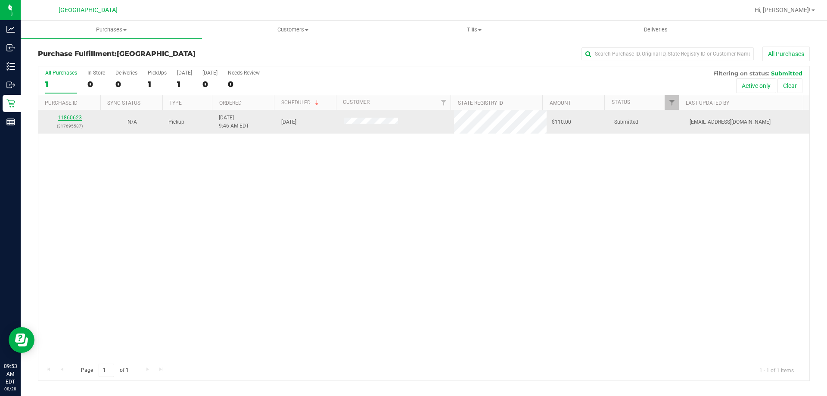
click at [72, 118] on link "11860623" at bounding box center [70, 118] width 24 height 6
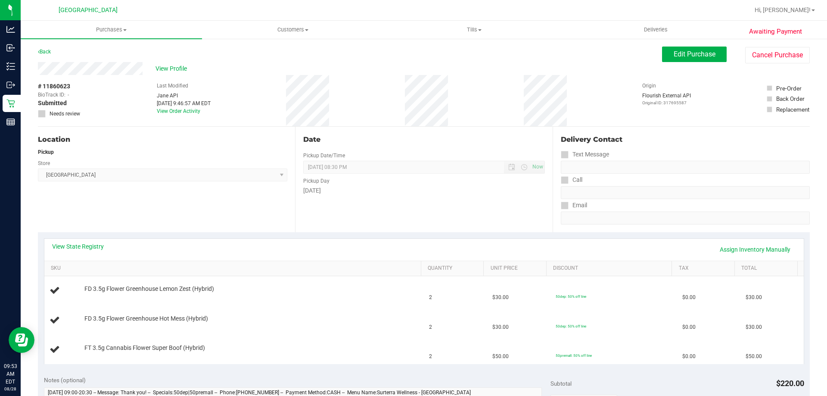
click at [75, 247] on link "View State Registry" at bounding box center [78, 246] width 52 height 9
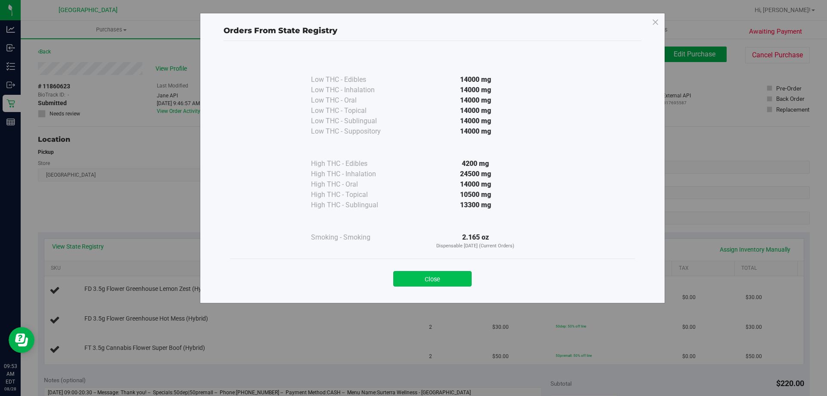
click at [429, 283] on button "Close" at bounding box center [432, 279] width 78 height 16
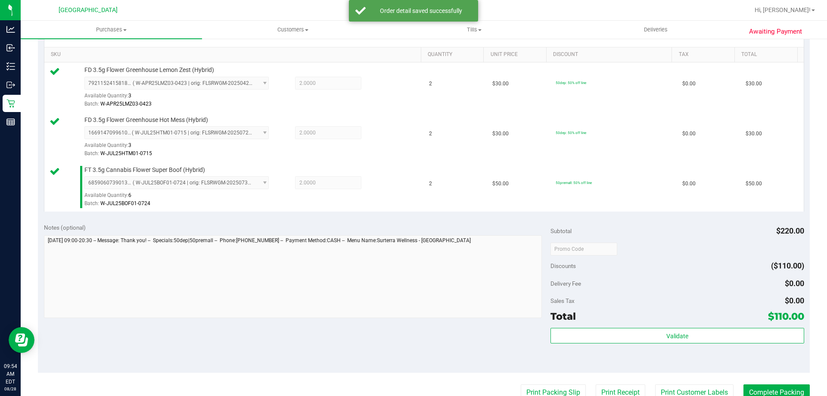
scroll to position [218, 0]
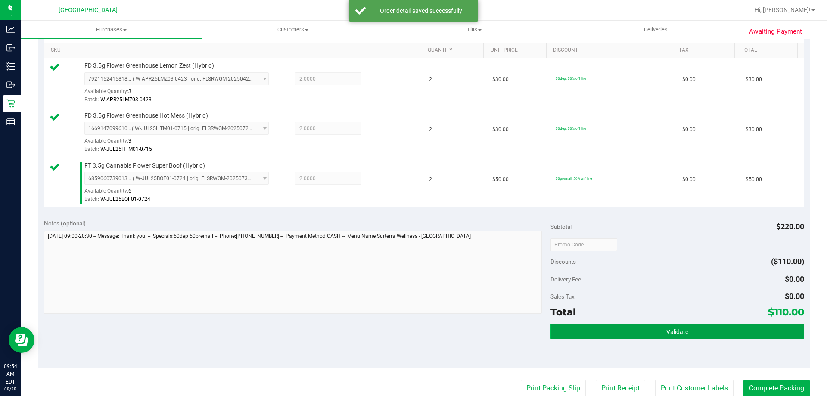
click at [686, 328] on button "Validate" at bounding box center [677, 332] width 253 height 16
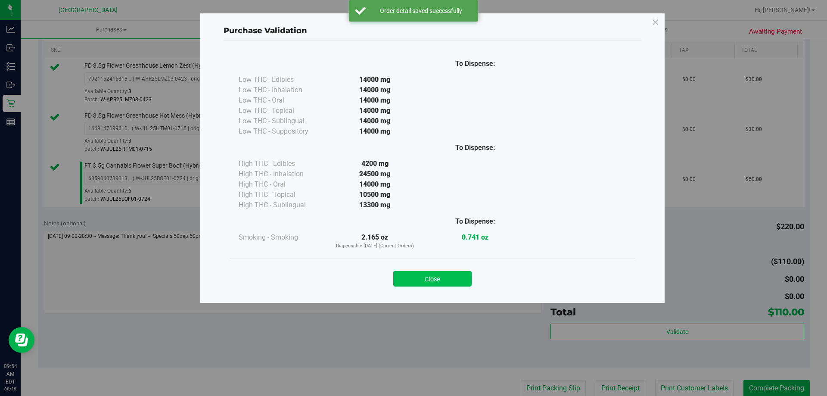
click at [444, 275] on button "Close" at bounding box center [432, 279] width 78 height 16
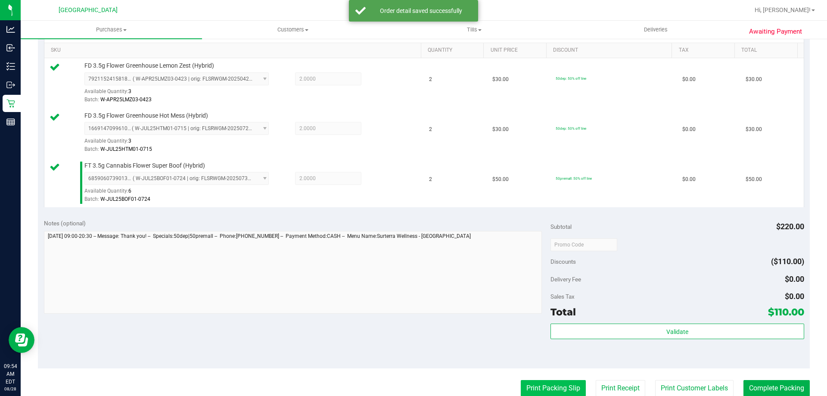
click at [547, 383] on button "Print Packing Slip" at bounding box center [553, 388] width 65 height 16
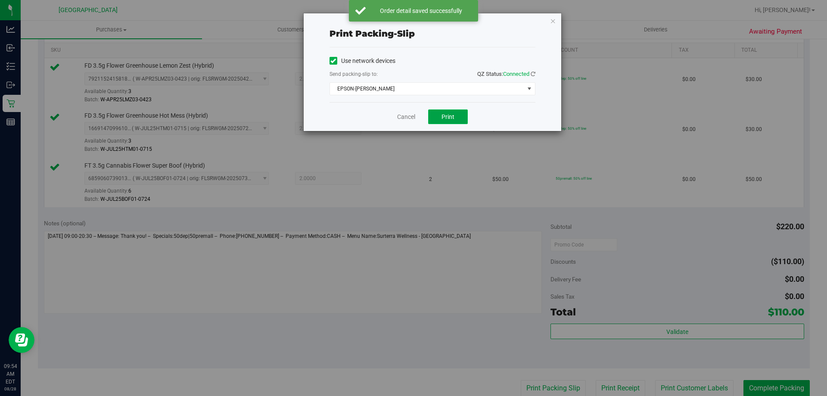
click at [443, 122] on button "Print" at bounding box center [448, 116] width 40 height 15
click at [406, 118] on link "Cancel" at bounding box center [406, 116] width 18 height 9
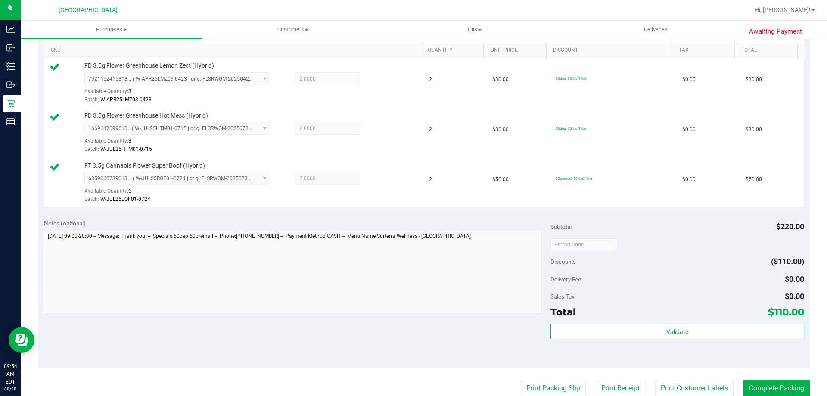
scroll to position [218, 0]
click at [775, 380] on button "Complete Packing" at bounding box center [777, 388] width 66 height 16
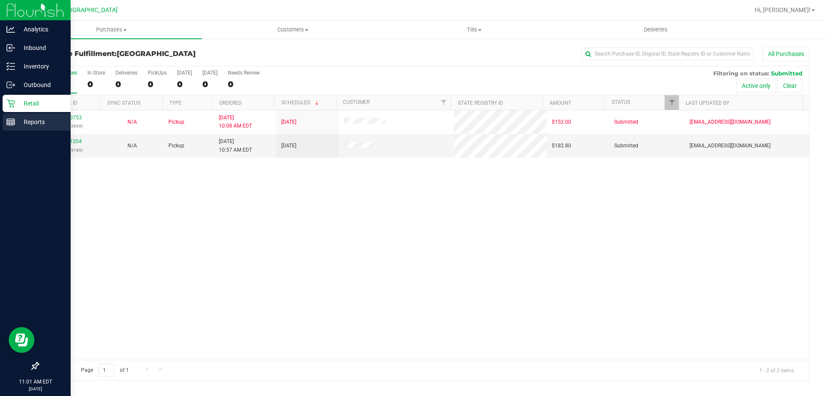
click at [13, 121] on icon at bounding box center [10, 122] width 9 height 9
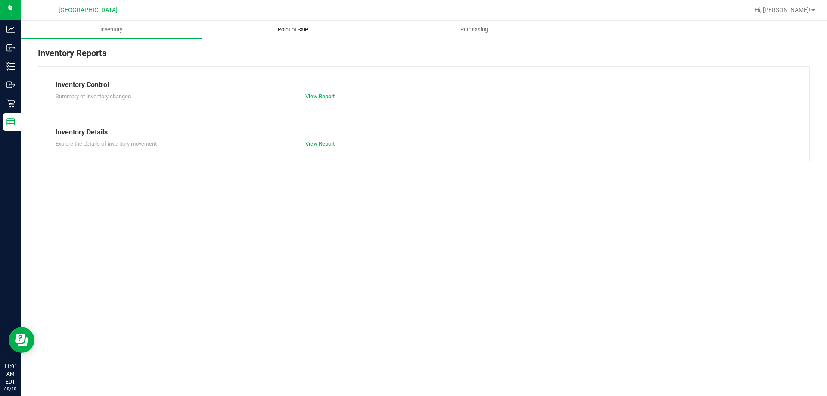
click at [289, 32] on span "Point of Sale" at bounding box center [292, 30] width 53 height 8
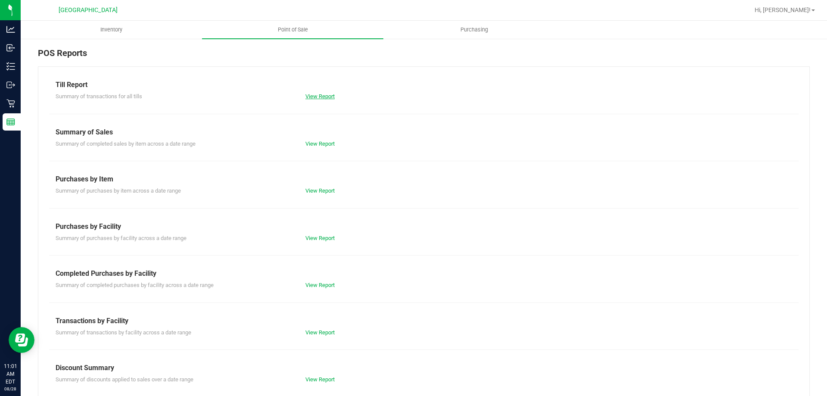
click at [323, 97] on link "View Report" at bounding box center [319, 96] width 29 height 6
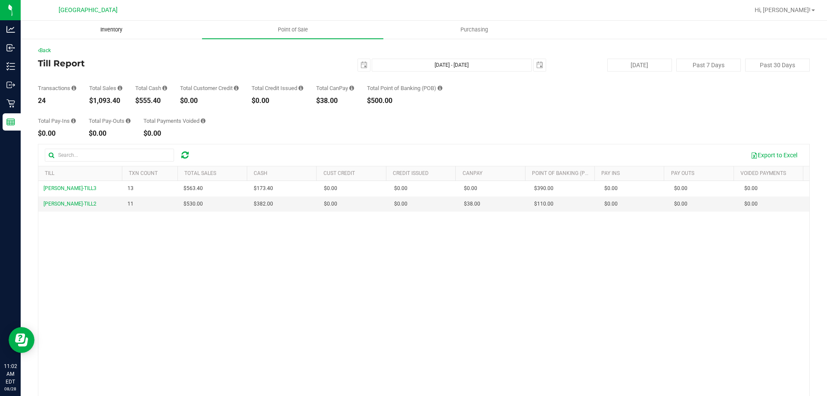
click at [108, 28] on span "Inventory" at bounding box center [111, 30] width 45 height 8
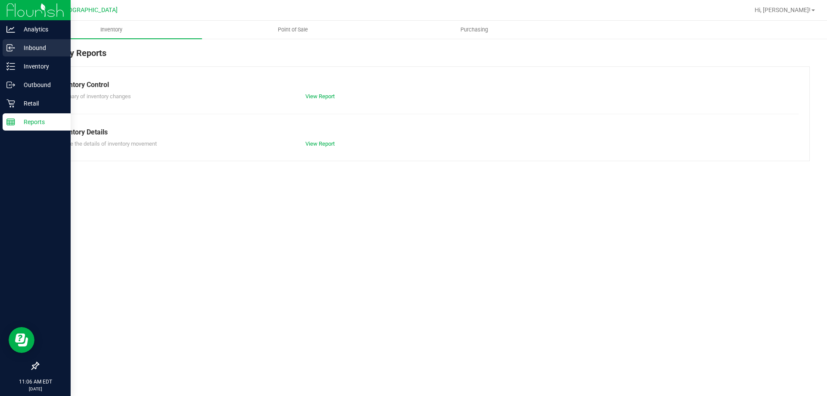
click at [31, 44] on p "Inbound" at bounding box center [41, 48] width 52 height 10
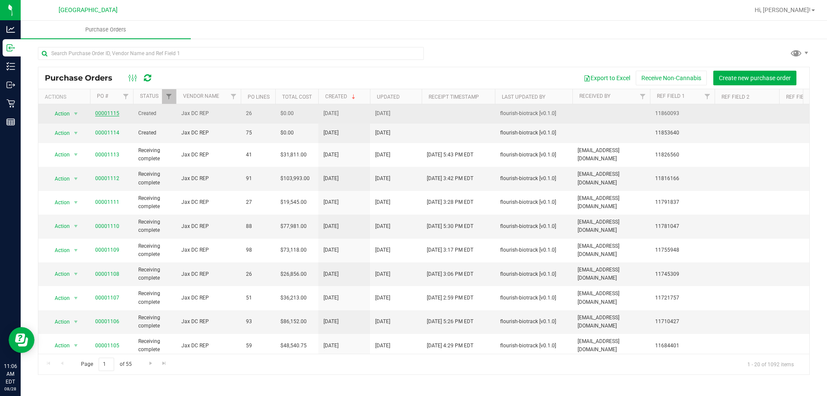
click at [113, 112] on link "00001115" at bounding box center [107, 113] width 24 height 6
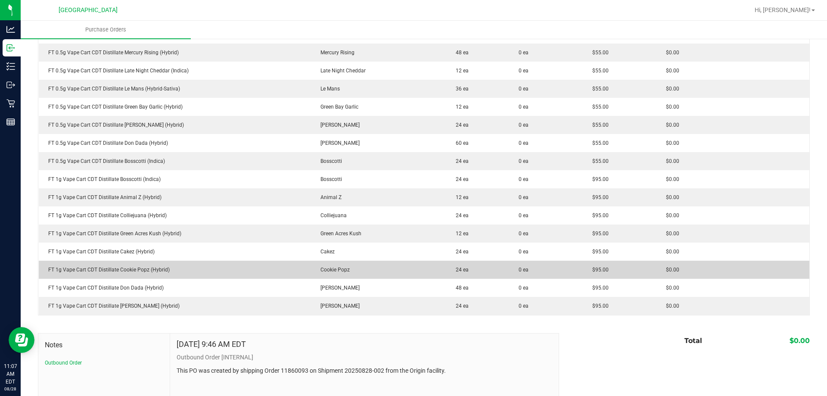
scroll to position [345, 0]
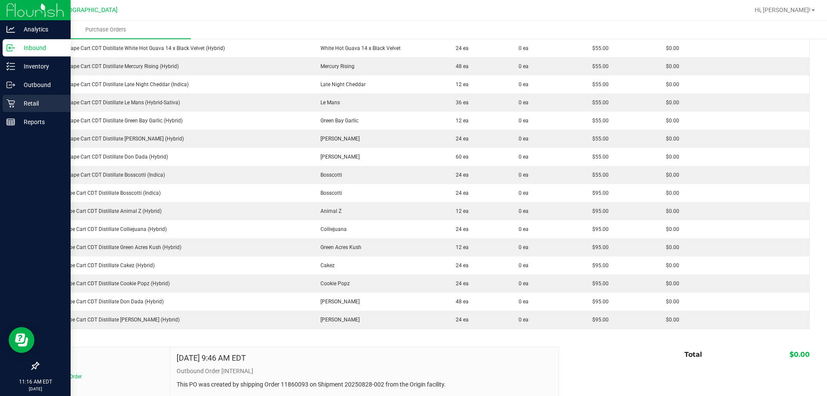
click at [49, 100] on p "Retail" at bounding box center [41, 103] width 52 height 10
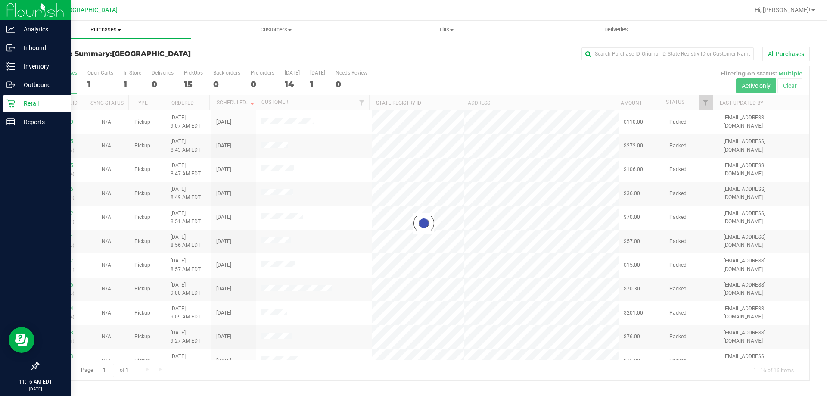
click at [120, 29] on span at bounding box center [119, 30] width 3 height 2
click at [106, 58] on li "Fulfillment" at bounding box center [106, 62] width 170 height 10
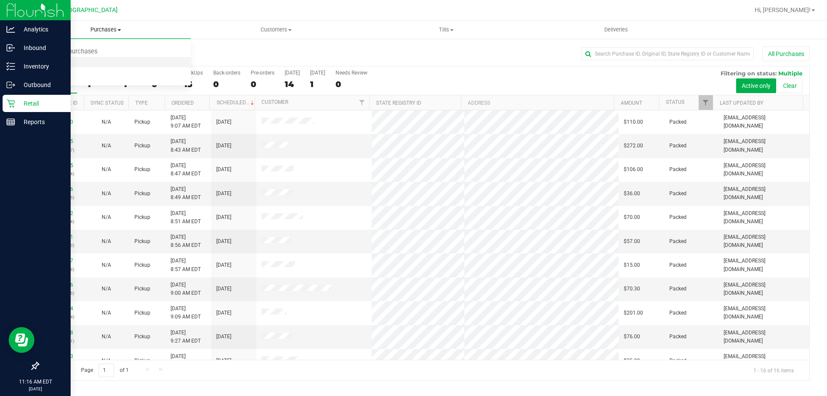
click at [86, 64] on li "Fulfillment" at bounding box center [106, 62] width 170 height 10
